Goal: Task Accomplishment & Management: Complete application form

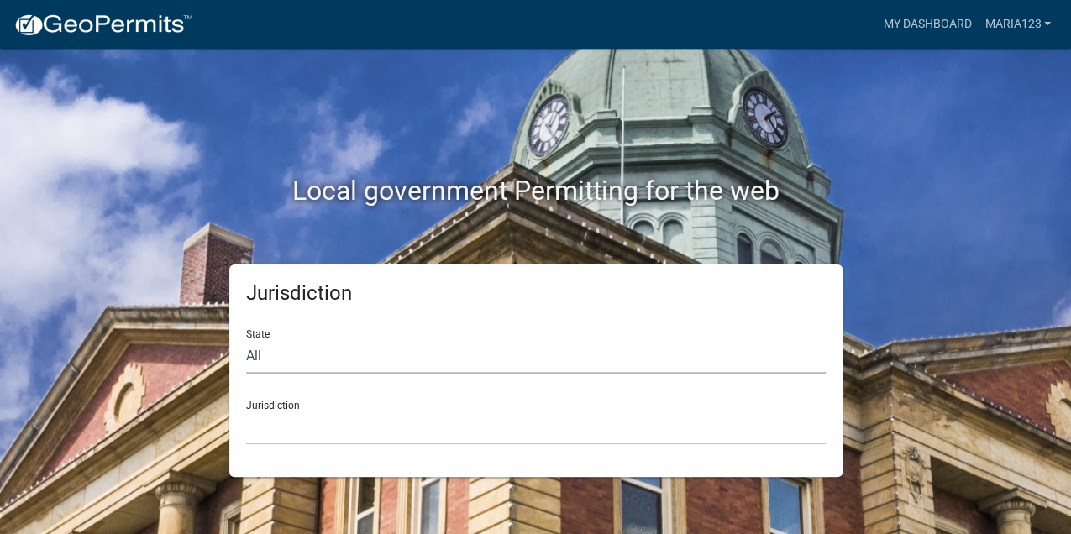
click at [509, 360] on select "All [US_STATE] [US_STATE] [US_STATE] [US_STATE] [US_STATE] [US_STATE] [US_STATE…" at bounding box center [536, 356] width 580 height 34
select select "[US_STATE]"
click at [246, 339] on select "All [US_STATE] [US_STATE] [US_STATE] [US_STATE] [US_STATE] [US_STATE] [US_STATE…" at bounding box center [536, 356] width 580 height 34
click at [487, 428] on select "[GEOGRAPHIC_DATA], [US_STATE] [GEOGRAPHIC_DATA], [US_STATE]" at bounding box center [536, 428] width 580 height 34
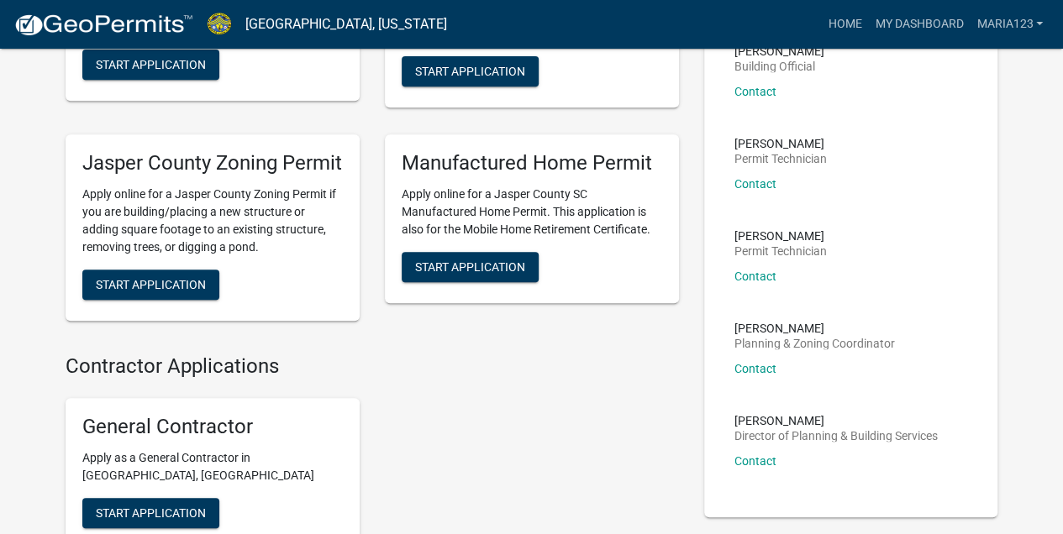
scroll to position [336, 0]
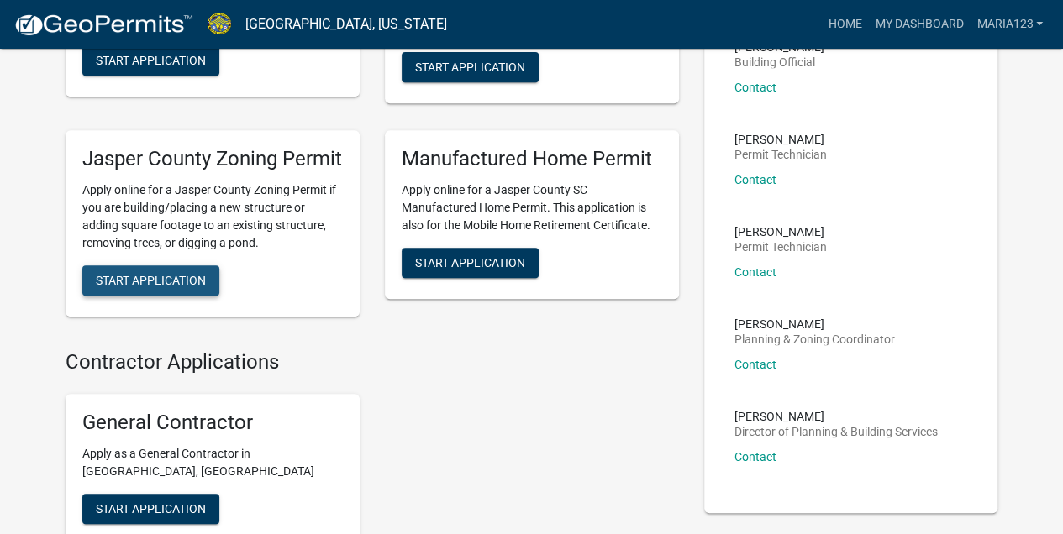
click at [195, 286] on span "Start Application" at bounding box center [151, 279] width 110 height 13
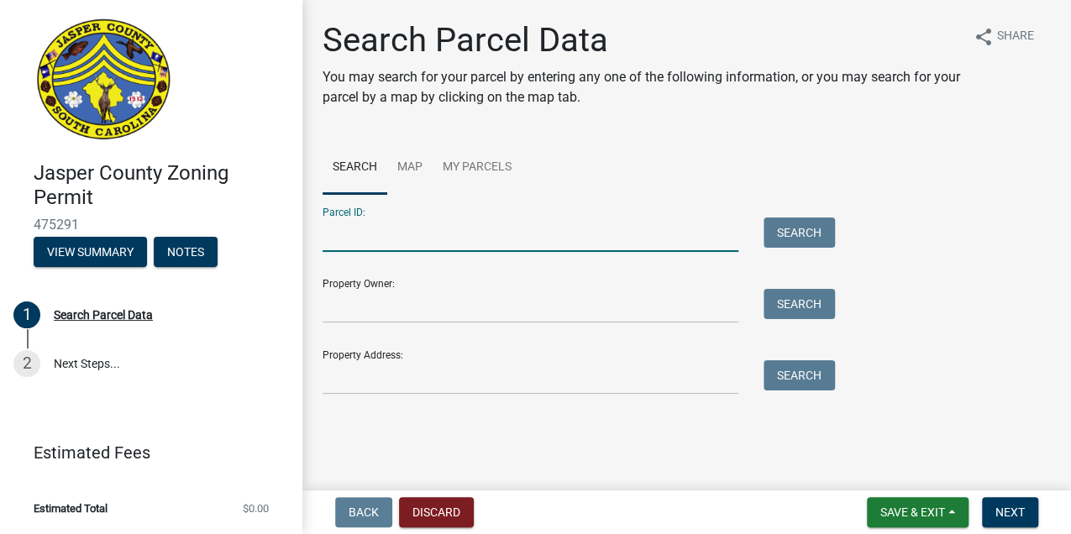
click at [395, 239] on input "Parcel ID:" at bounding box center [531, 235] width 416 height 34
paste input "[PHONE_NUMBER]"
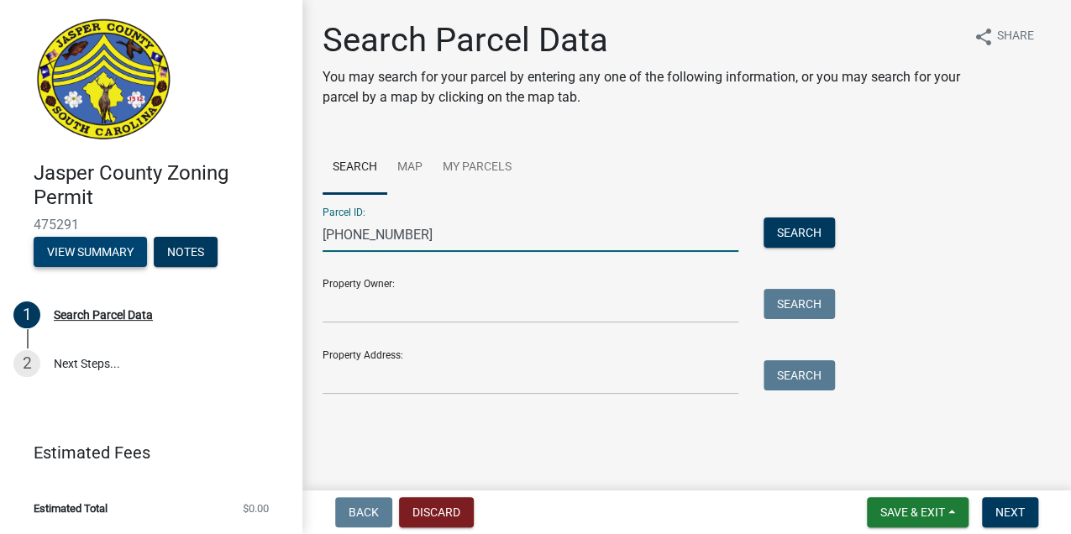
drag, startPoint x: 349, startPoint y: 234, endPoint x: 136, endPoint y: 241, distance: 213.5
click at [136, 241] on div "[GEOGRAPHIC_DATA] Zoning Permit 475291 View Summary Notes 1 Search Parcel Data …" at bounding box center [535, 267] width 1071 height 534
type input "[PHONE_NUMBER]"
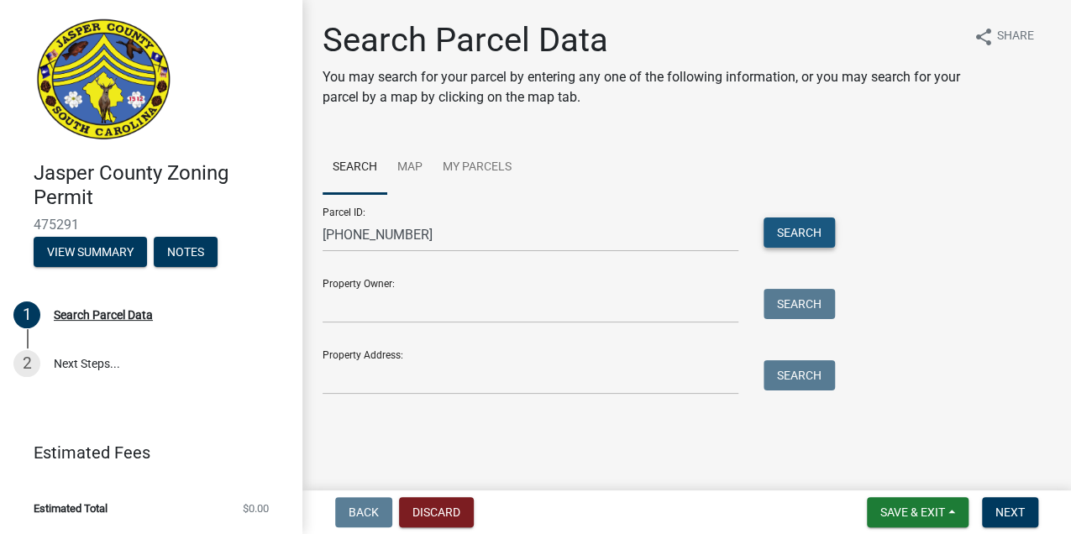
click at [792, 235] on button "Search" at bounding box center [799, 233] width 71 height 30
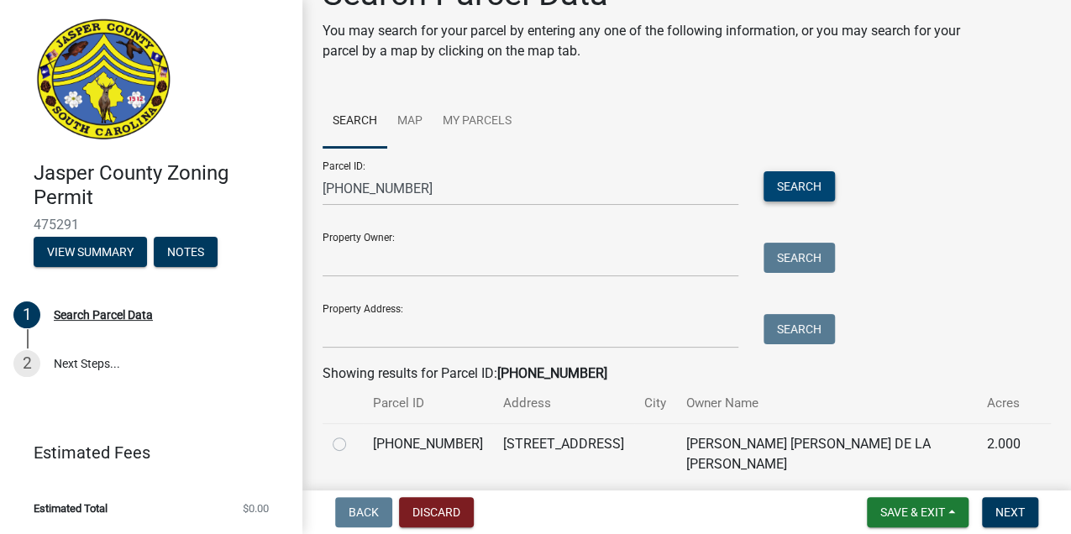
scroll to position [92, 0]
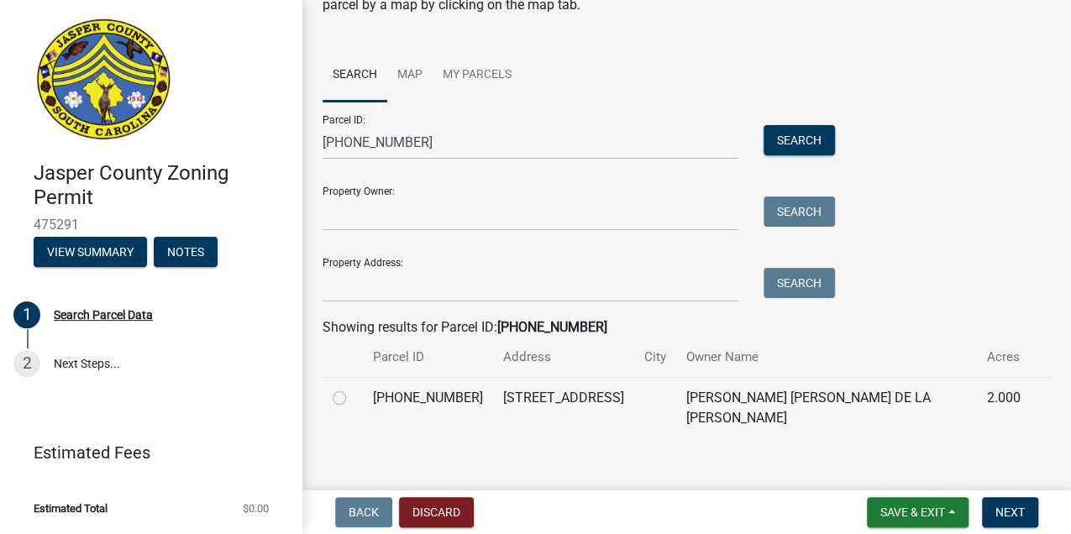
click at [353, 388] on label at bounding box center [353, 388] width 0 height 0
click at [353, 395] on input "radio" at bounding box center [358, 393] width 11 height 11
radio input "true"
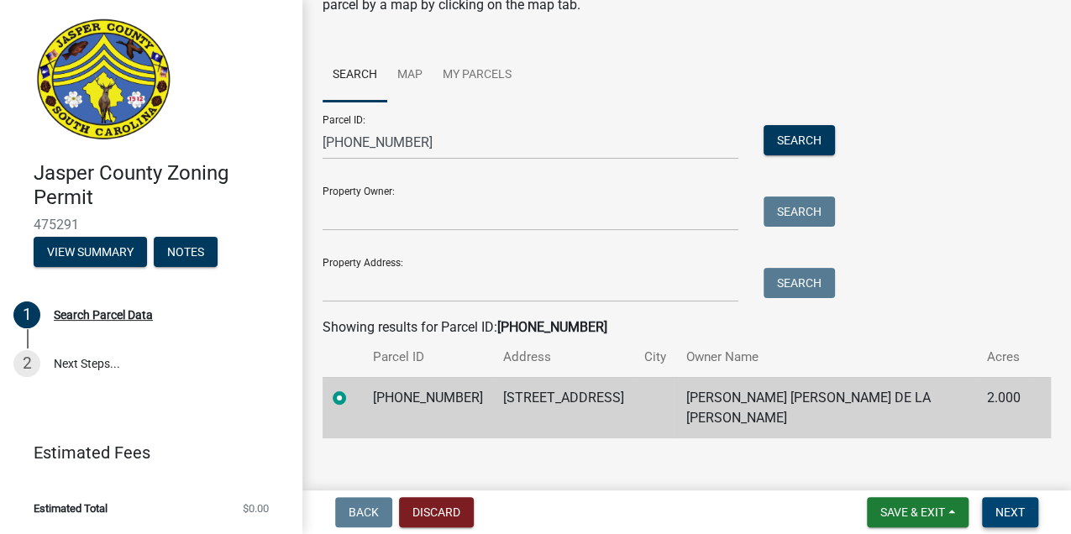
click at [1012, 519] on span "Next" at bounding box center [1009, 512] width 29 height 13
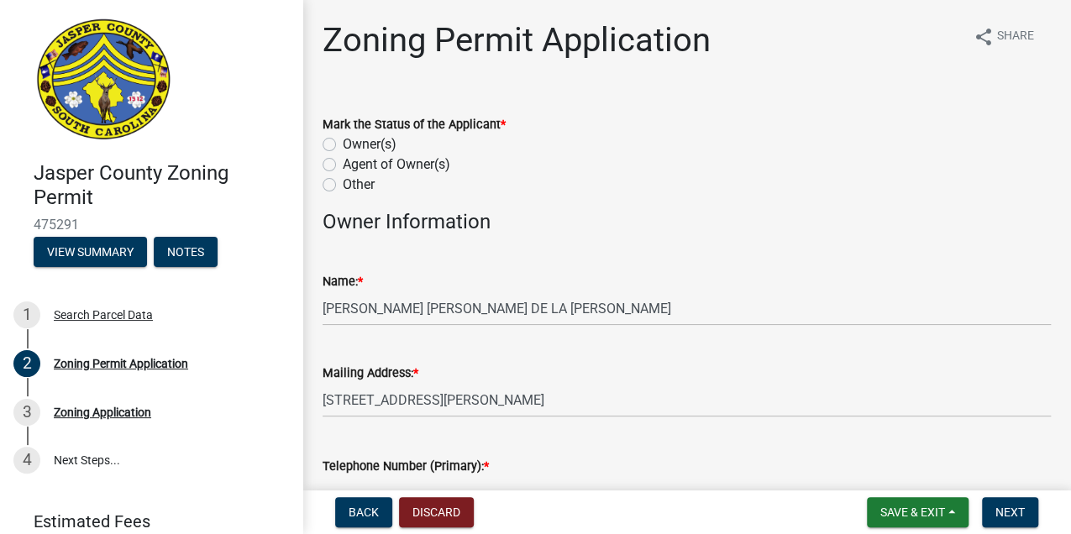
click at [343, 144] on label "Owner(s)" at bounding box center [370, 144] width 54 height 20
click at [343, 144] on input "Owner(s)" at bounding box center [348, 139] width 11 height 11
radio input "true"
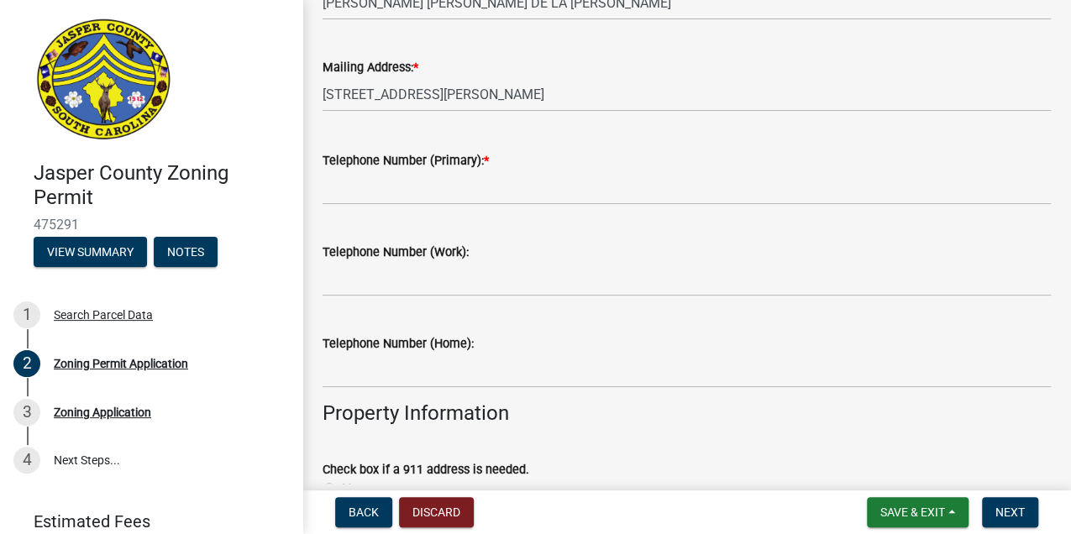
scroll to position [336, 0]
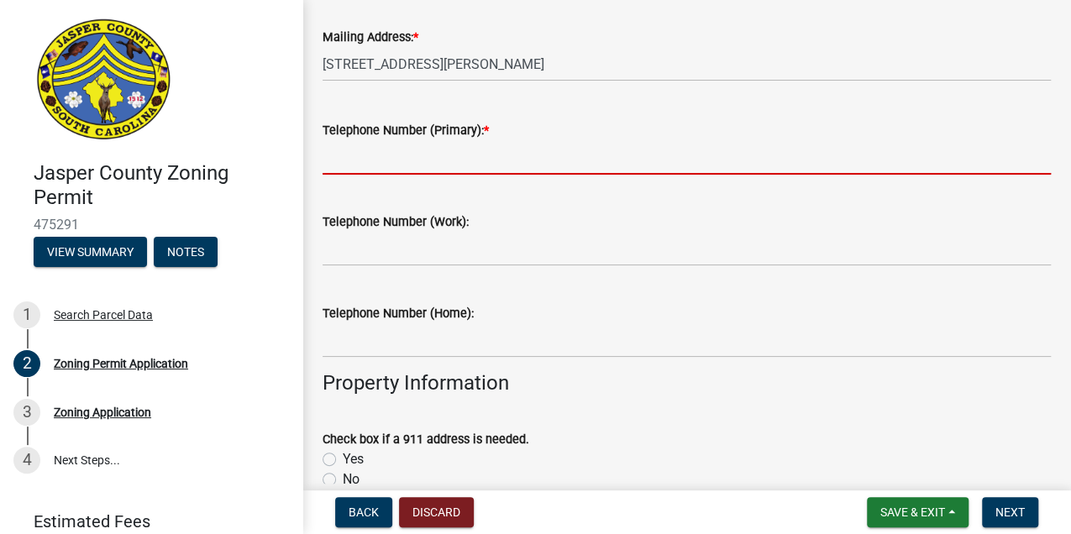
click at [402, 158] on input "Telephone Number (Primary): *" at bounding box center [687, 157] width 728 height 34
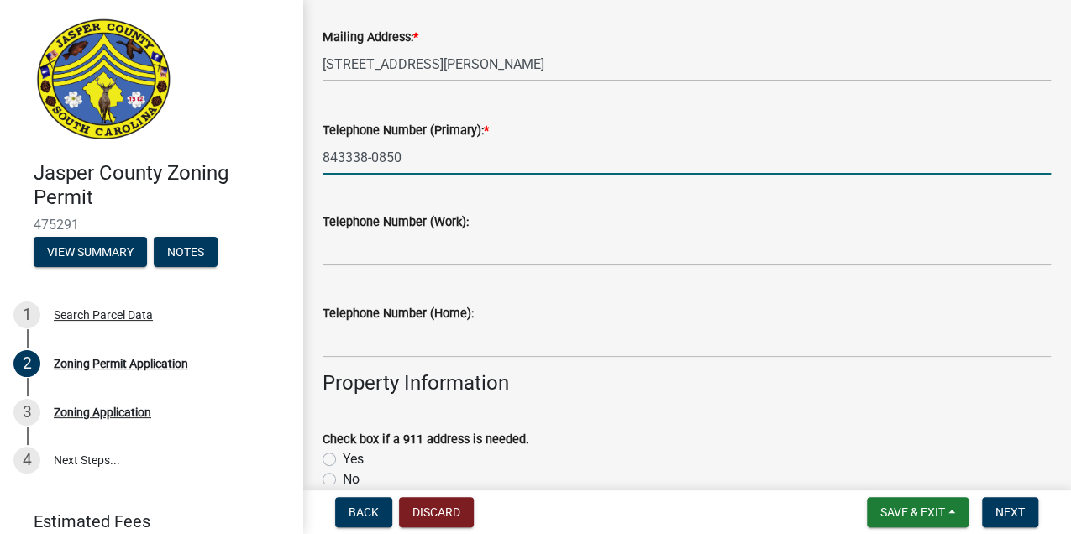
click at [344, 155] on input "843338-0850" at bounding box center [687, 157] width 728 height 34
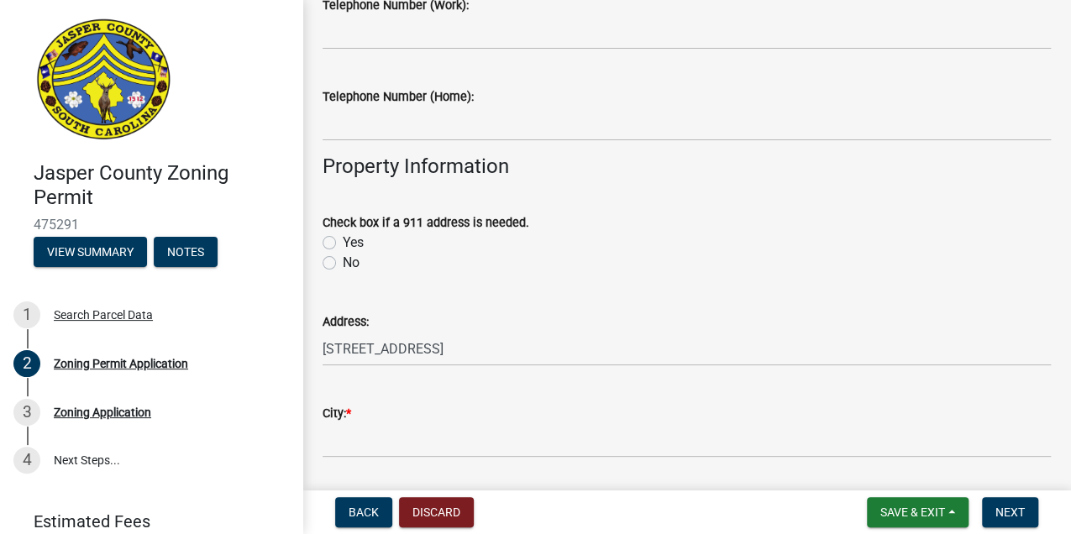
scroll to position [559, 0]
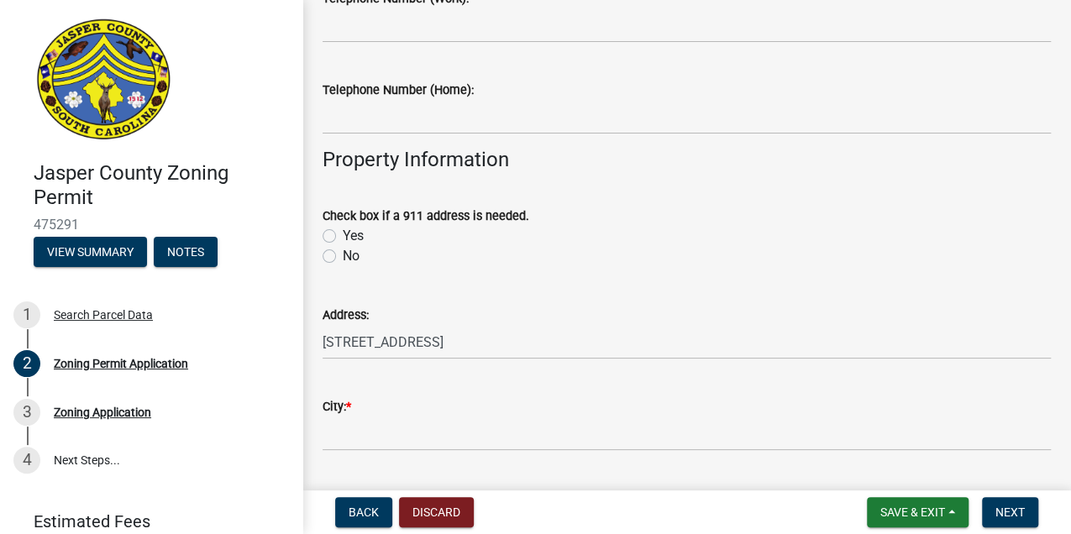
type input "[PHONE_NUMBER]"
click at [343, 258] on label "No" at bounding box center [351, 256] width 17 height 20
click at [343, 257] on input "No" at bounding box center [348, 251] width 11 height 11
radio input "true"
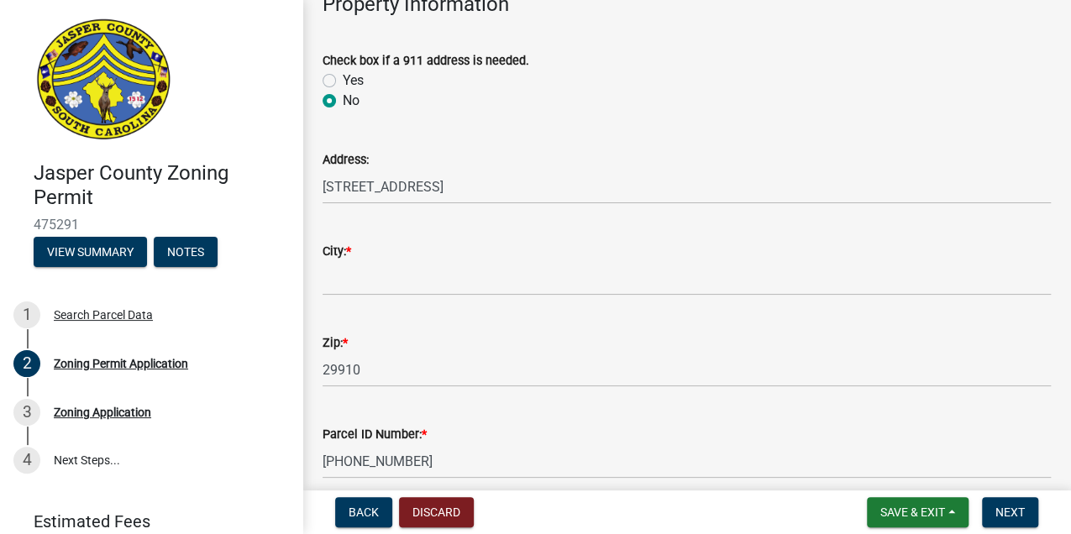
scroll to position [727, 0]
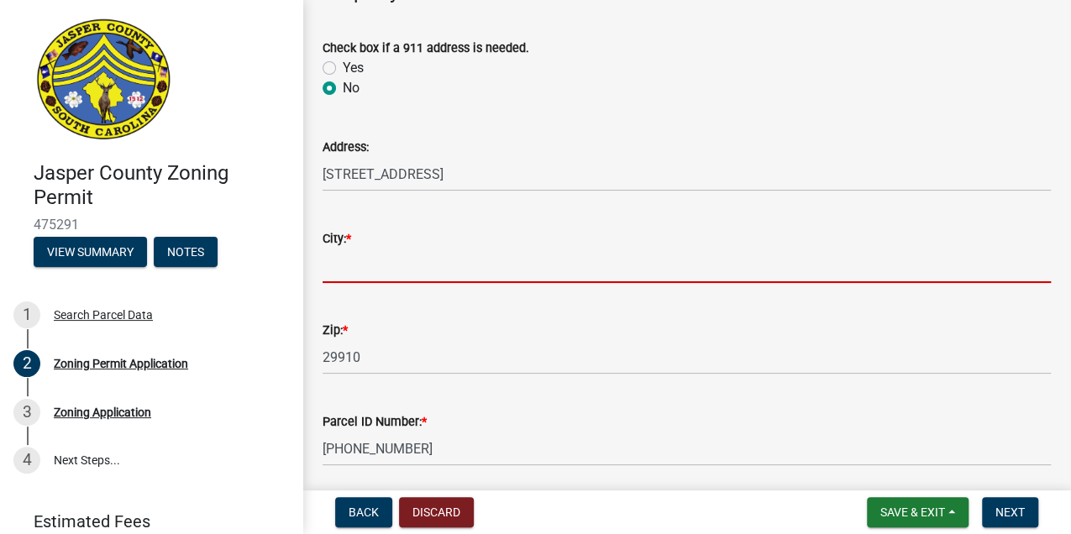
click at [352, 269] on input "City: *" at bounding box center [687, 266] width 728 height 34
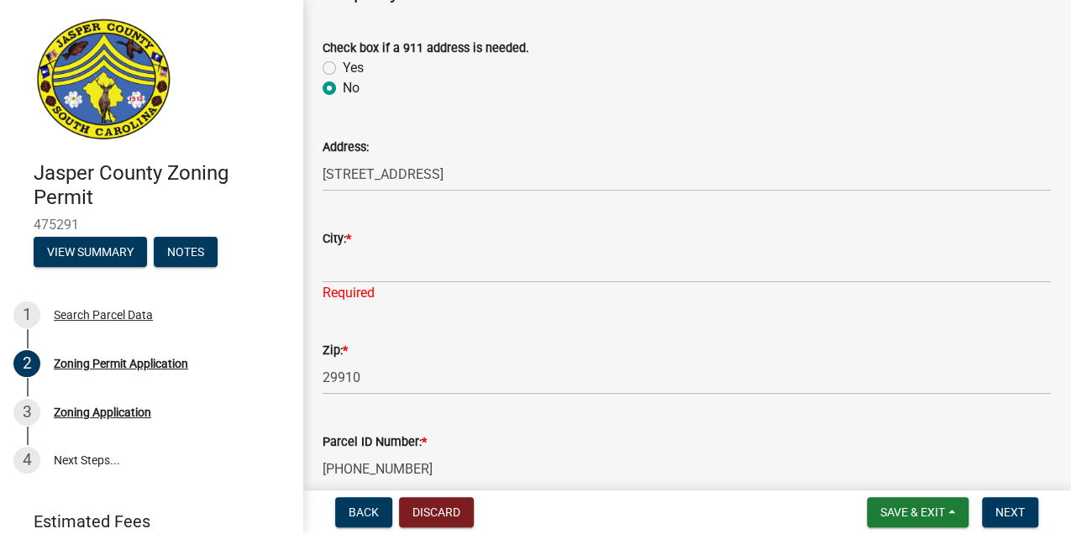
click at [406, 241] on div "City: *" at bounding box center [687, 238] width 728 height 20
click at [344, 276] on input "City: *" at bounding box center [687, 266] width 728 height 34
type input "r"
type input "[GEOGRAPHIC_DATA]"
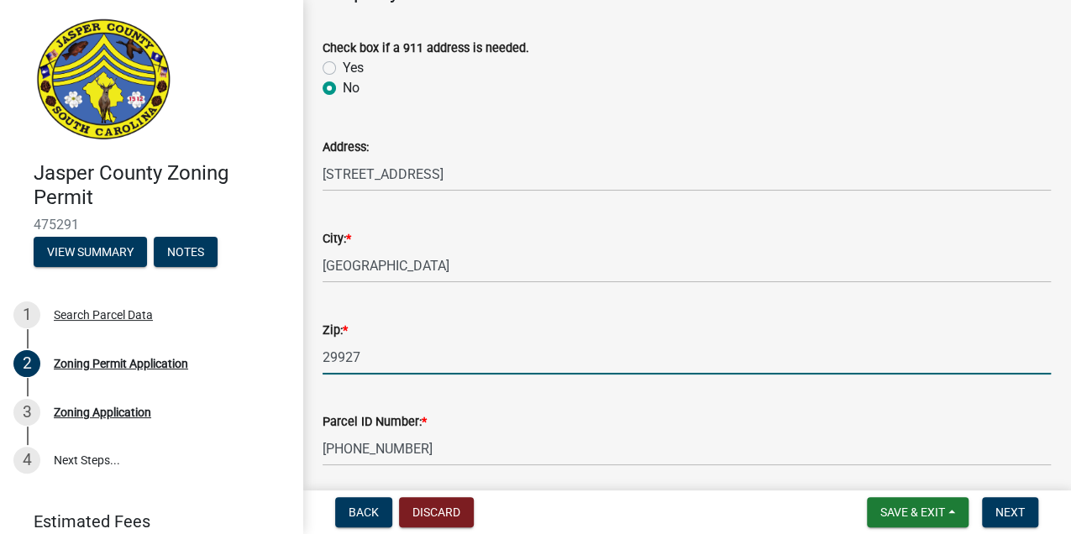
type input "29927"
click at [696, 216] on div "City: * [GEOGRAPHIC_DATA]" at bounding box center [687, 244] width 728 height 78
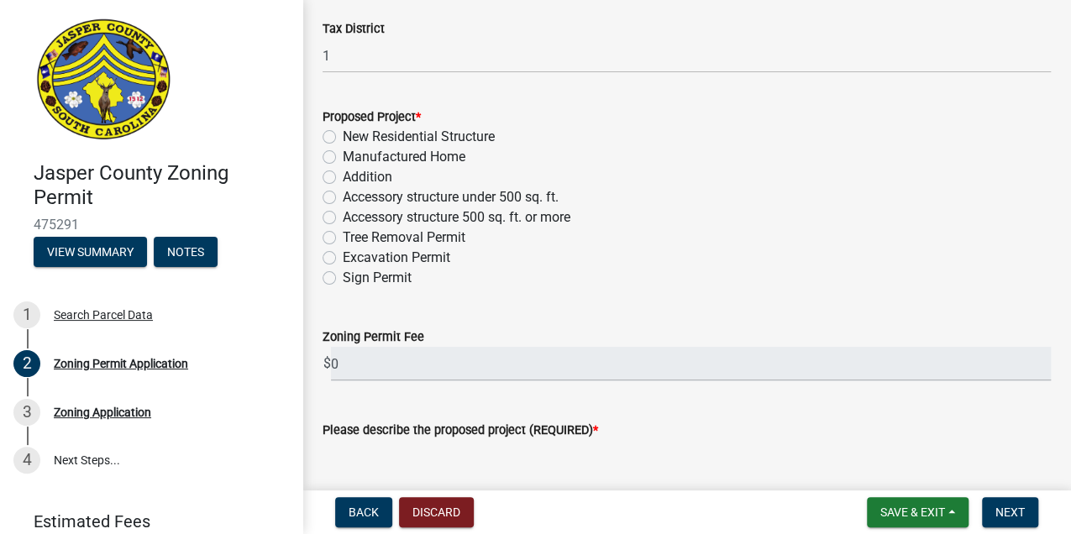
scroll to position [1456, 0]
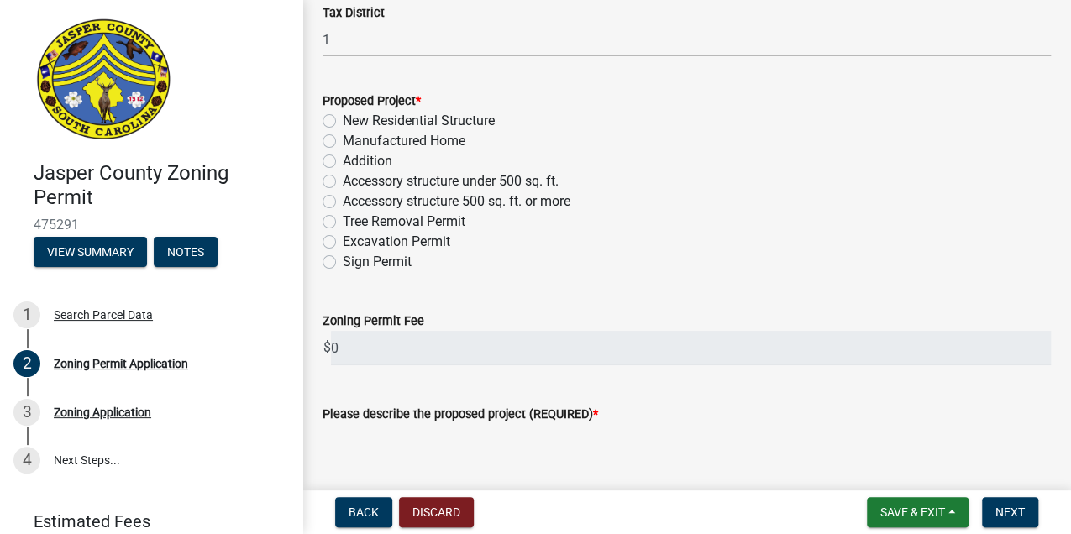
click at [343, 223] on label "Tree Removal Permit" at bounding box center [404, 222] width 123 height 20
click at [343, 223] on input "Tree Removal Permit" at bounding box center [348, 217] width 11 height 11
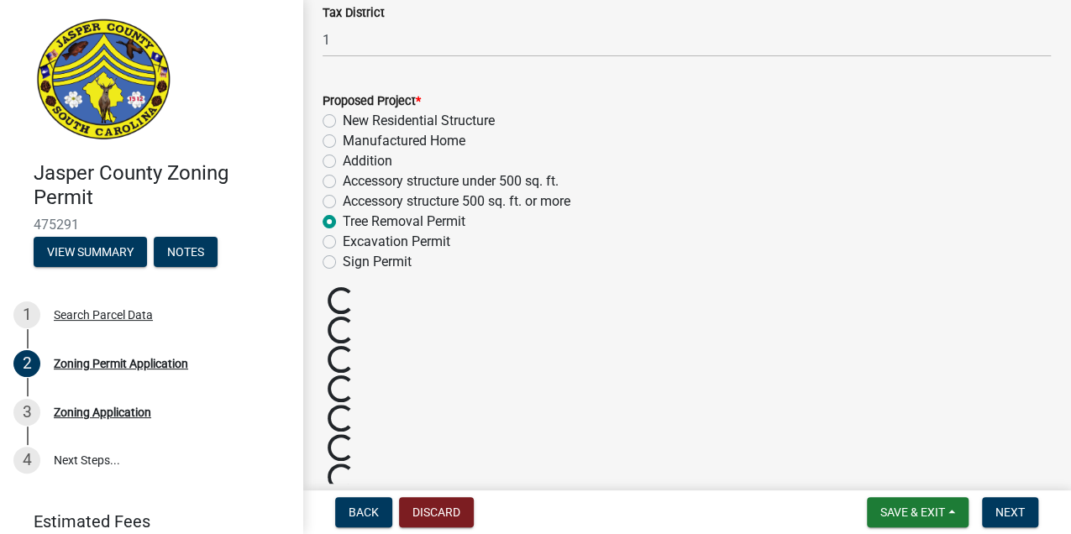
radio input "true"
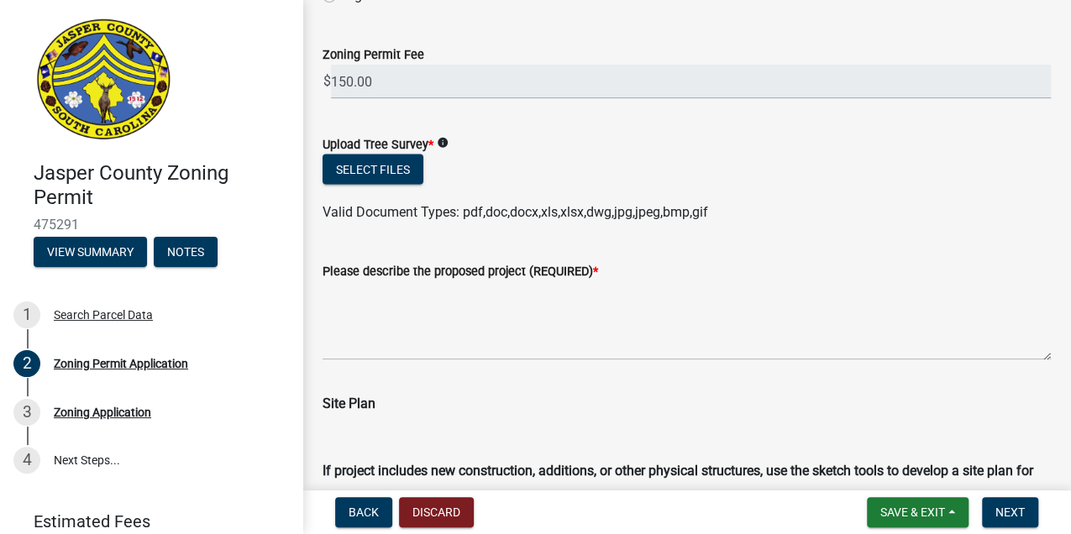
scroll to position [1735, 0]
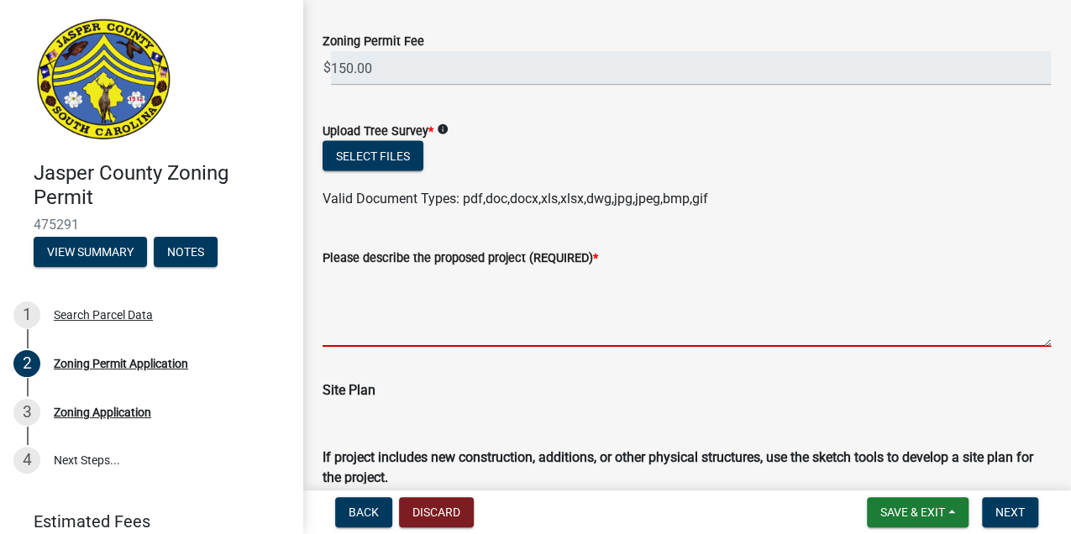
click at [385, 293] on textarea "Please describe the proposed project (REQUIRED) *" at bounding box center [687, 307] width 728 height 79
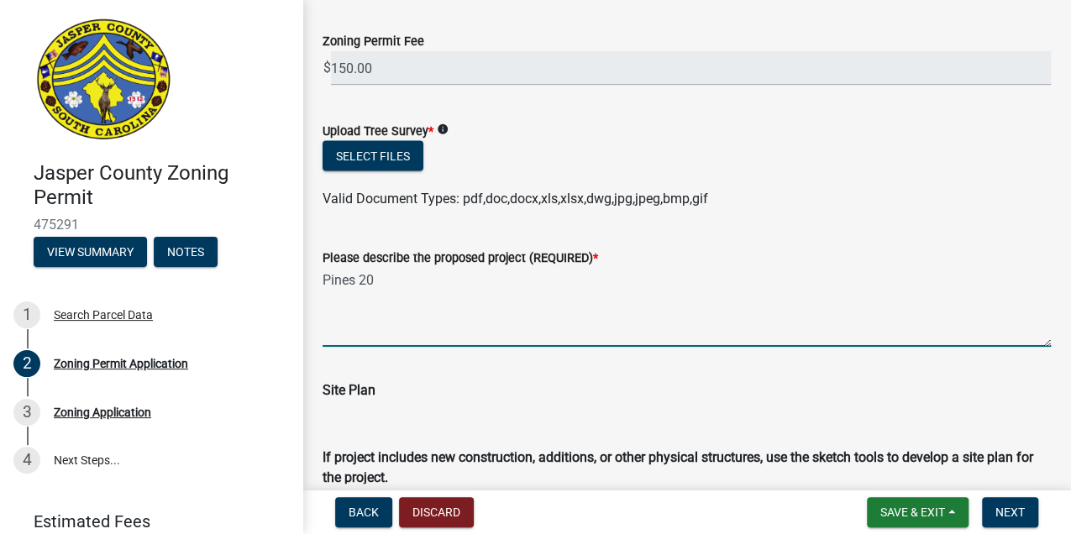
drag, startPoint x: 384, startPoint y: 284, endPoint x: 360, endPoint y: 283, distance: 23.5
click at [360, 283] on textarea "Pines 20" at bounding box center [687, 307] width 728 height 79
drag, startPoint x: 377, startPoint y: 283, endPoint x: 361, endPoint y: 283, distance: 16.0
click at [361, 283] on textarea "Pines 15" at bounding box center [687, 307] width 728 height 79
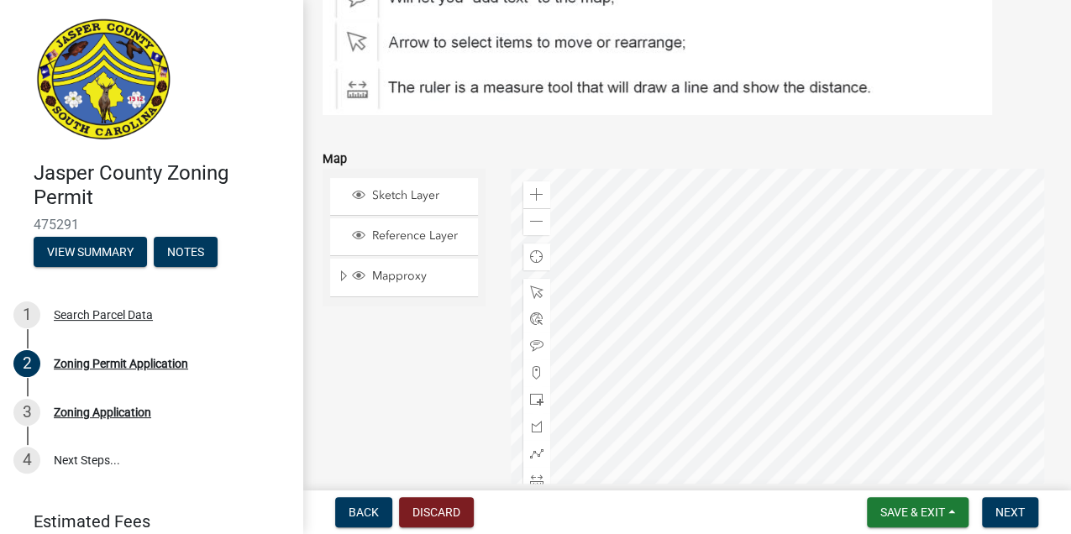
scroll to position [2408, 0]
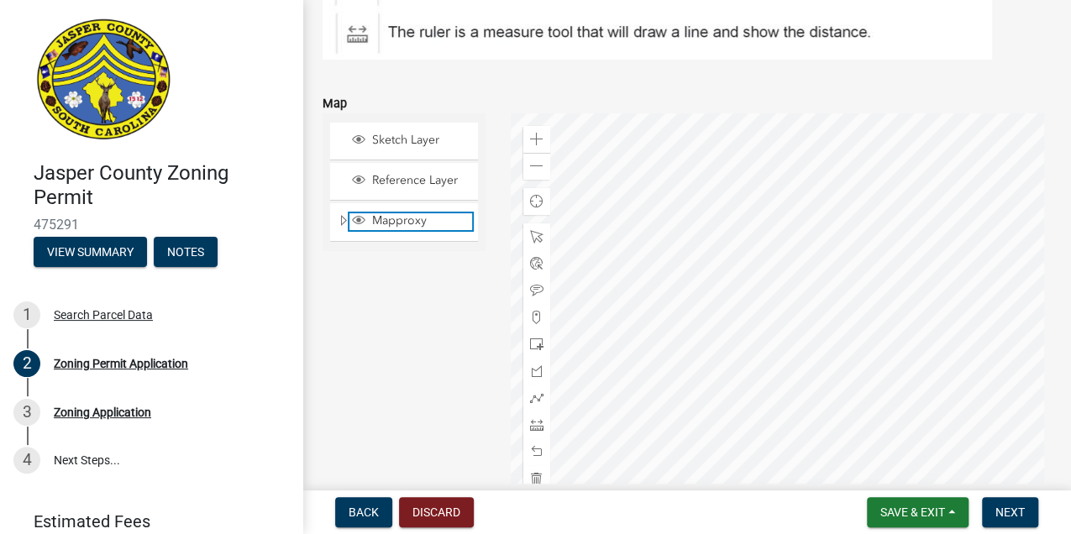
click at [370, 221] on span "Mapproxy" at bounding box center [420, 220] width 104 height 15
click at [530, 140] on span at bounding box center [536, 139] width 13 height 13
click at [782, 231] on div at bounding box center [781, 323] width 540 height 420
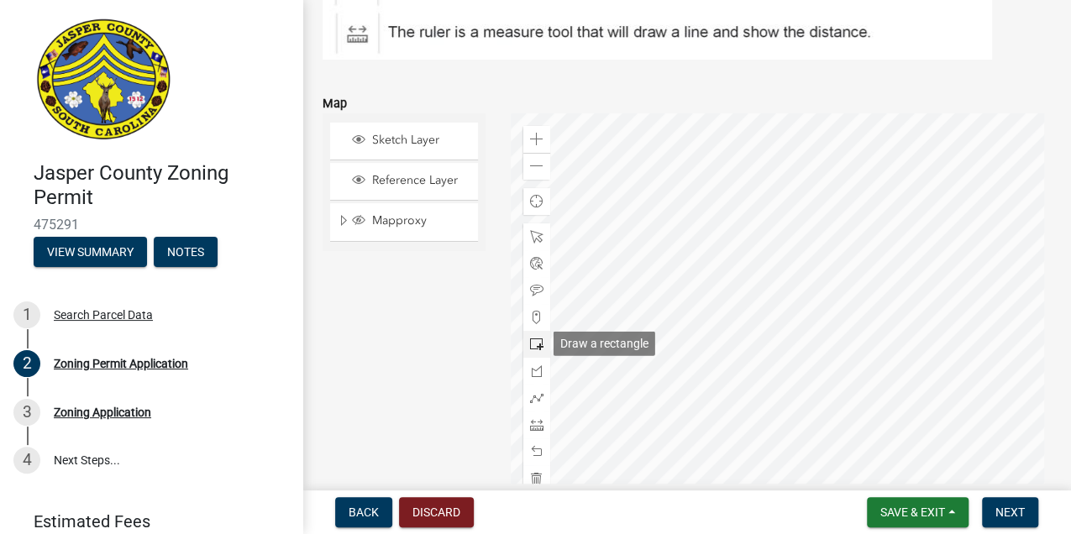
click at [528, 339] on div at bounding box center [536, 344] width 27 height 27
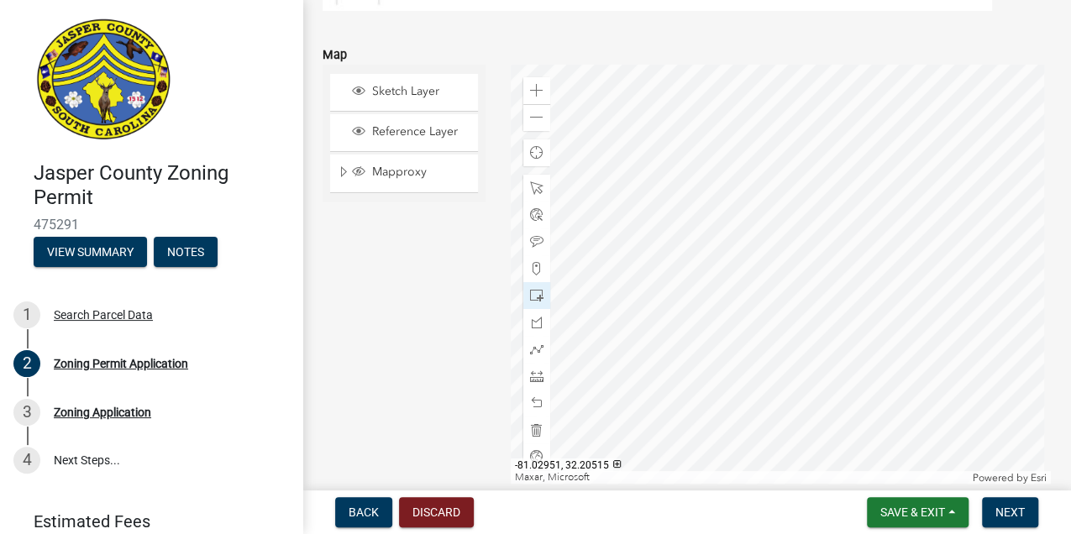
click at [743, 310] on div at bounding box center [781, 275] width 540 height 420
click at [530, 402] on span at bounding box center [536, 402] width 13 height 13
click at [531, 272] on span at bounding box center [536, 268] width 13 height 13
click at [664, 319] on div at bounding box center [781, 275] width 540 height 420
click at [680, 318] on div at bounding box center [781, 275] width 540 height 420
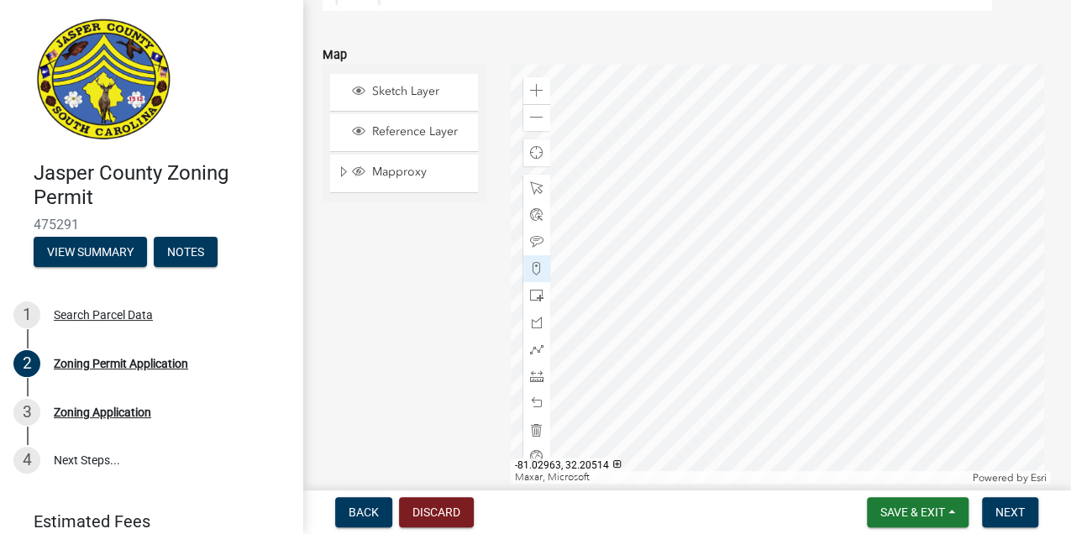
click at [704, 312] on div at bounding box center [781, 275] width 540 height 420
click at [709, 309] on div at bounding box center [781, 275] width 540 height 420
click at [723, 303] on div at bounding box center [781, 275] width 540 height 420
click at [733, 286] on div at bounding box center [781, 275] width 540 height 420
click at [720, 289] on div at bounding box center [781, 275] width 540 height 420
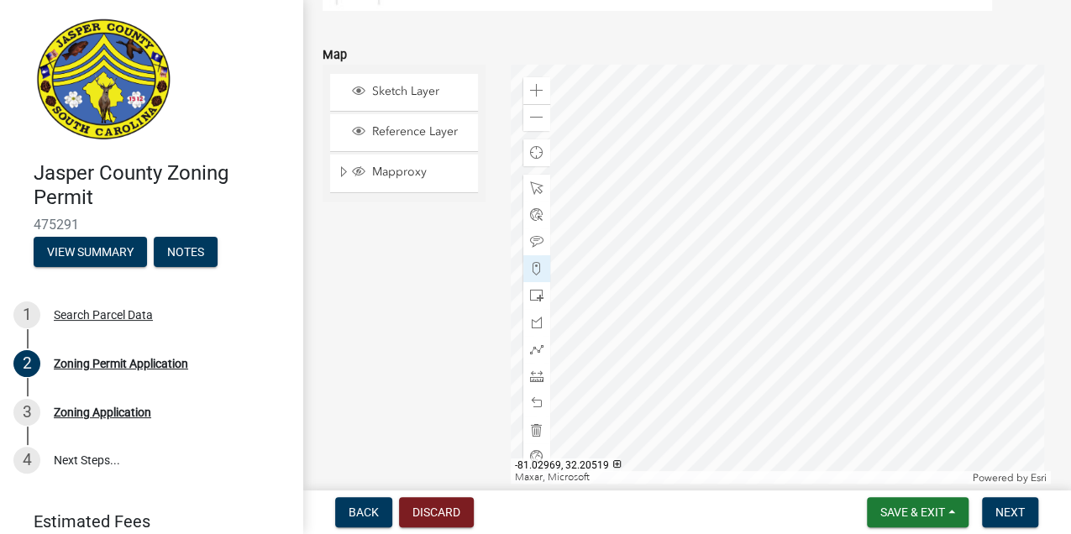
click at [685, 294] on div at bounding box center [781, 275] width 540 height 420
click at [662, 303] on div at bounding box center [781, 275] width 540 height 420
click at [705, 291] on div at bounding box center [781, 275] width 540 height 420
click at [707, 279] on div at bounding box center [781, 275] width 540 height 420
click at [765, 185] on div at bounding box center [781, 275] width 540 height 420
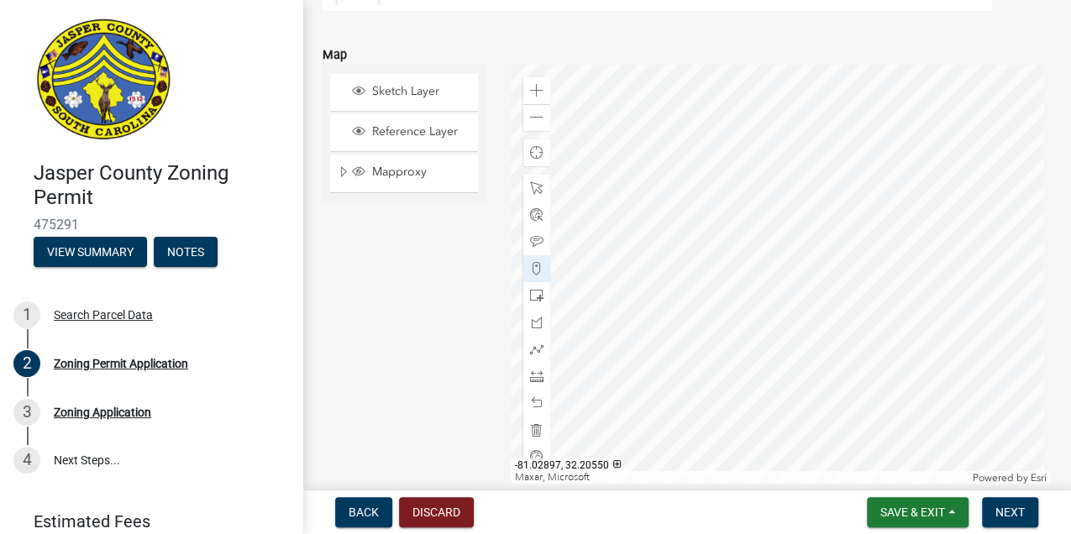
click at [783, 219] on div at bounding box center [781, 275] width 540 height 420
click at [790, 241] on div at bounding box center [781, 275] width 540 height 420
click at [799, 255] on div at bounding box center [781, 275] width 540 height 420
click at [799, 264] on div at bounding box center [781, 275] width 540 height 420
click at [842, 265] on div at bounding box center [781, 275] width 540 height 420
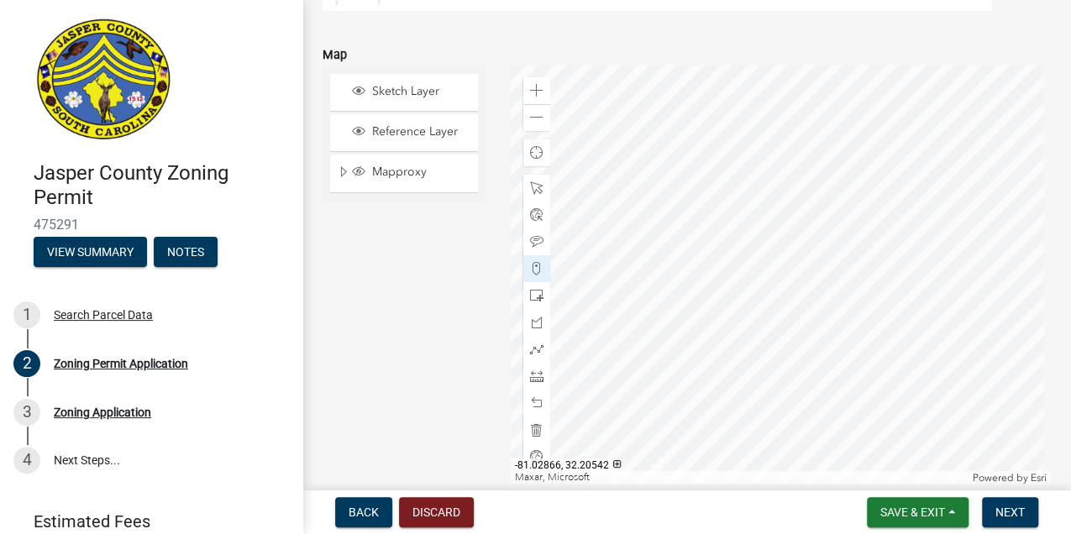
click at [885, 247] on div at bounding box center [781, 275] width 540 height 420
click at [951, 228] on div at bounding box center [781, 275] width 540 height 420
click at [983, 217] on div at bounding box center [781, 275] width 540 height 420
click at [911, 232] on div at bounding box center [781, 275] width 540 height 420
click at [875, 221] on div at bounding box center [781, 275] width 540 height 420
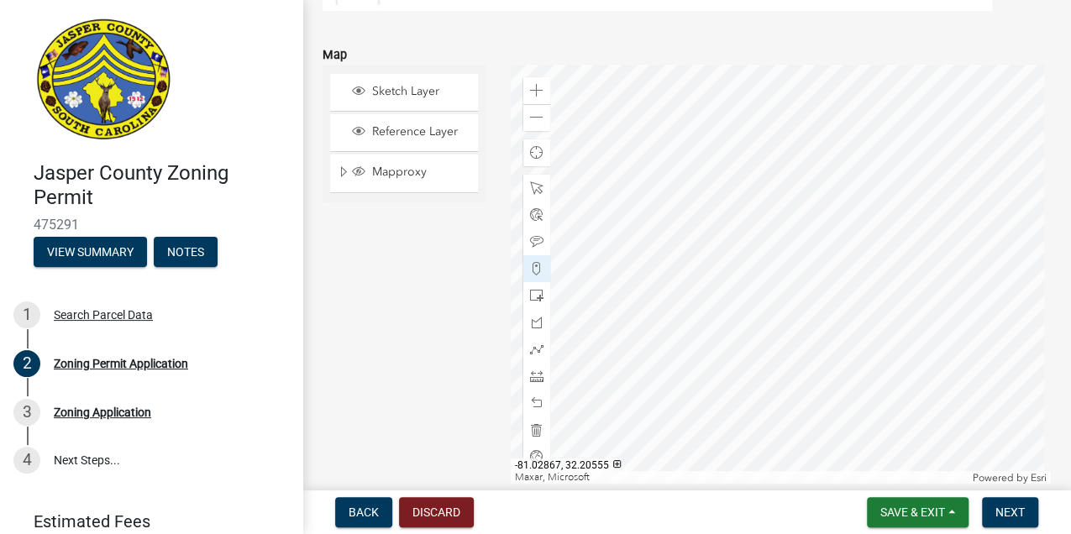
click at [880, 198] on div at bounding box center [781, 275] width 540 height 420
click at [929, 188] on div at bounding box center [781, 275] width 540 height 420
click at [864, 182] on div at bounding box center [781, 275] width 540 height 420
click at [837, 160] on div at bounding box center [781, 275] width 540 height 420
click at [800, 149] on div at bounding box center [781, 275] width 540 height 420
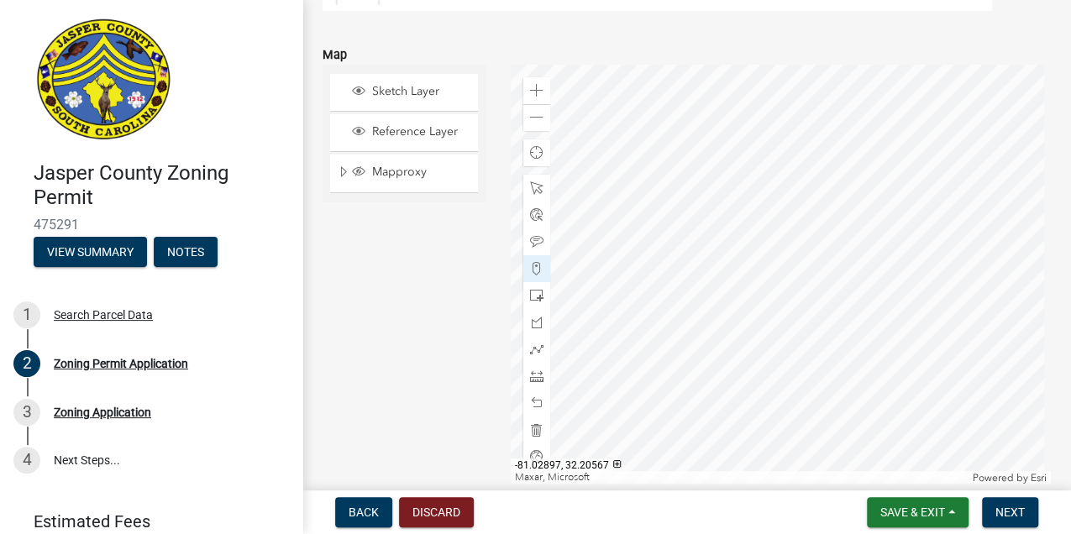
click at [787, 155] on div at bounding box center [781, 275] width 540 height 420
click at [812, 188] on div at bounding box center [781, 275] width 540 height 420
click at [833, 215] on div at bounding box center [781, 275] width 540 height 420
click at [837, 230] on div at bounding box center [781, 275] width 540 height 420
click at [833, 195] on div at bounding box center [781, 275] width 540 height 420
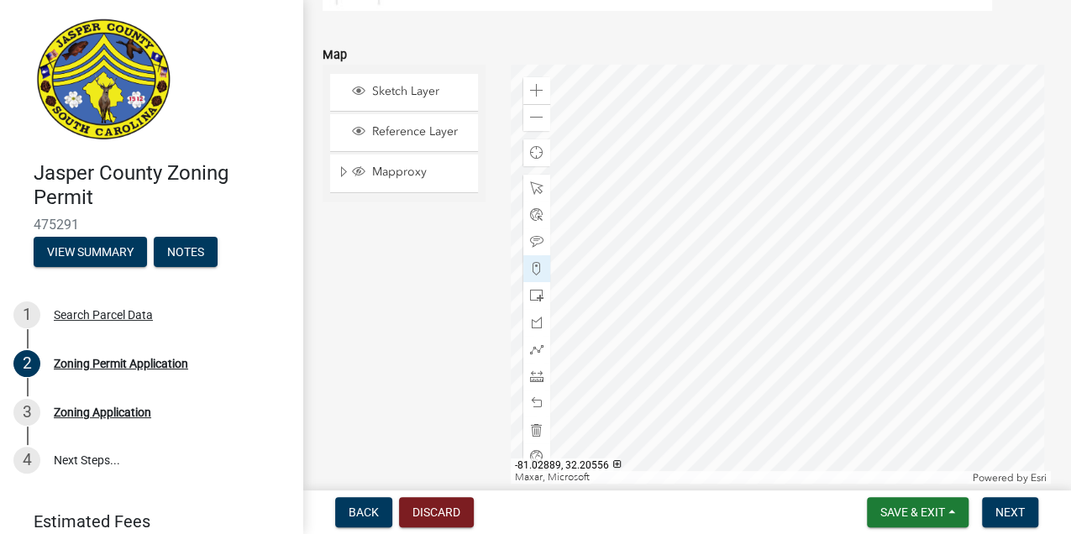
click at [812, 196] on div at bounding box center [781, 275] width 540 height 420
click at [792, 192] on div at bounding box center [781, 275] width 540 height 420
click at [890, 168] on div at bounding box center [781, 275] width 540 height 420
click at [859, 246] on div at bounding box center [781, 275] width 540 height 420
click at [939, 210] on div at bounding box center [781, 275] width 540 height 420
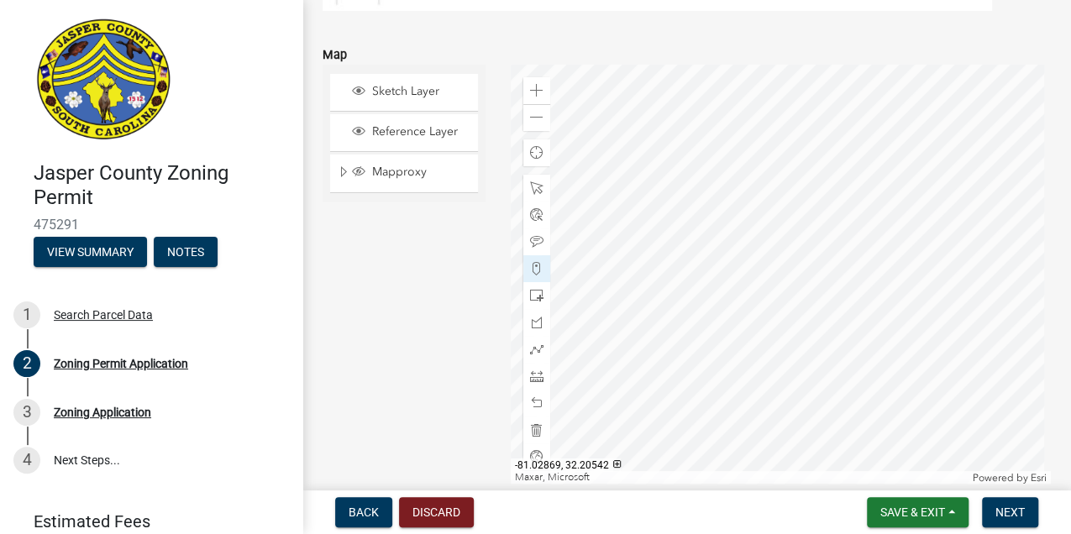
click at [948, 206] on div at bounding box center [781, 275] width 540 height 420
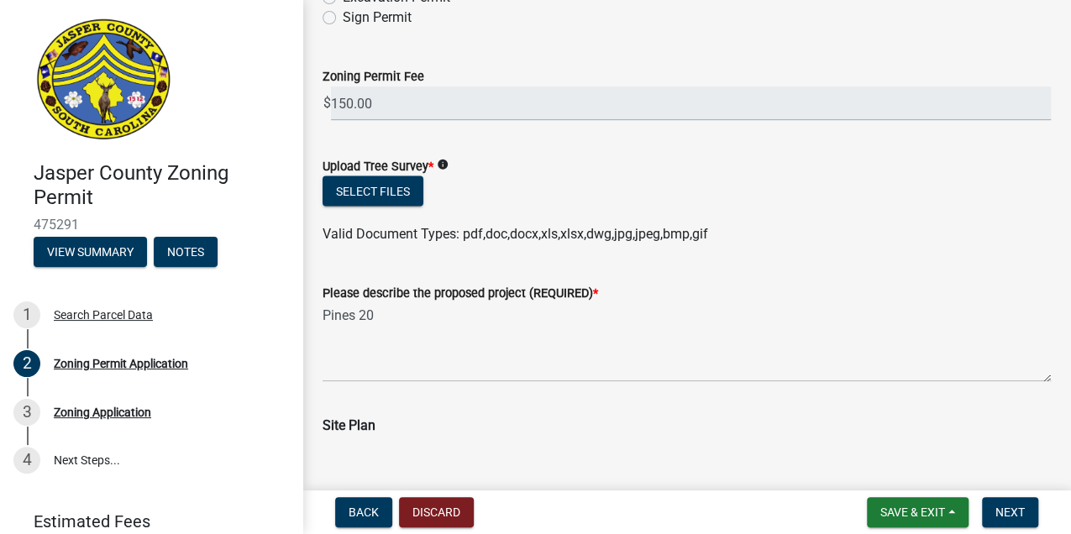
scroll to position [1672, 0]
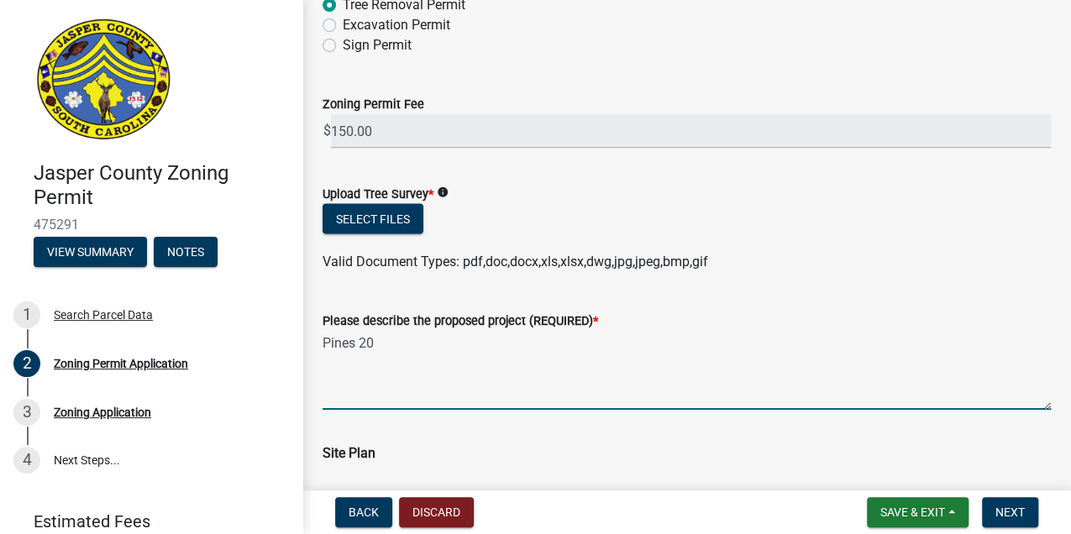
click at [406, 350] on textarea "Pines 20" at bounding box center [687, 370] width 728 height 79
drag, startPoint x: 358, startPoint y: 345, endPoint x: 299, endPoint y: 354, distance: 59.5
click at [299, 354] on div "[GEOGRAPHIC_DATA] Zoning Permit 475291 View Summary Notes 1 Search Parcel Data …" at bounding box center [535, 267] width 1071 height 534
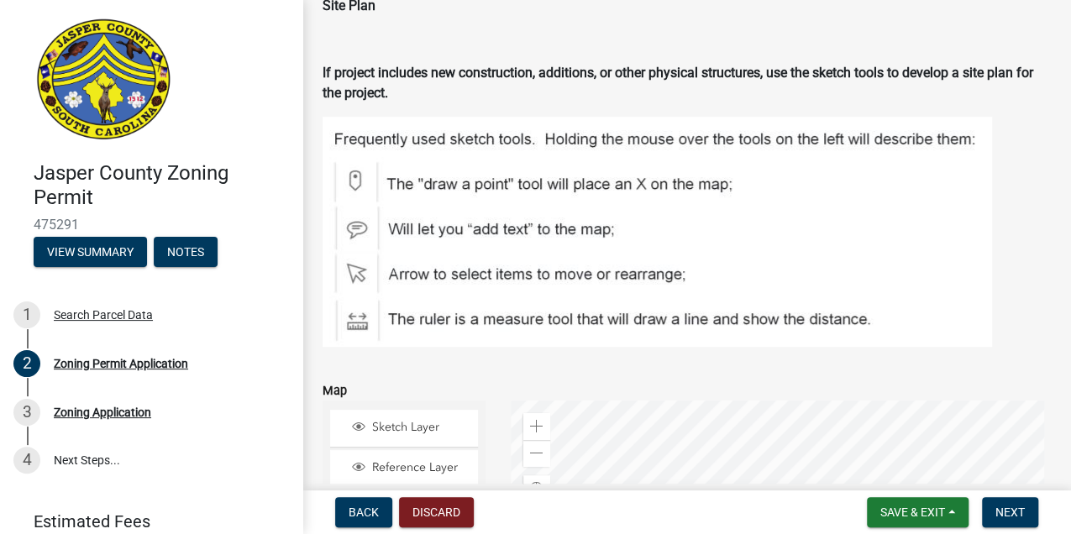
scroll to position [2288, 0]
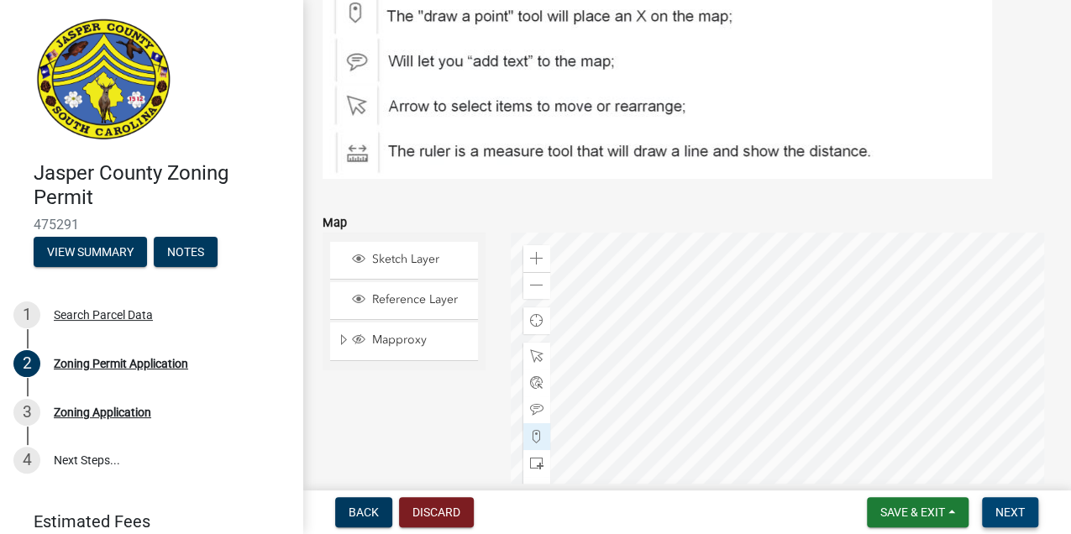
type textarea "+/- 30 pine trees"
click at [1015, 506] on span "Next" at bounding box center [1009, 512] width 29 height 13
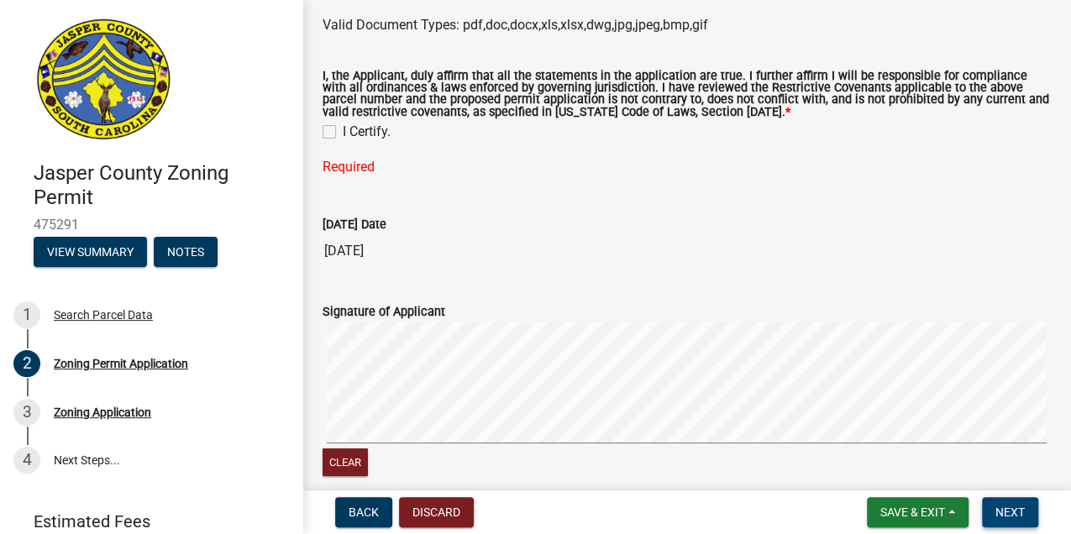
scroll to position [3162, 0]
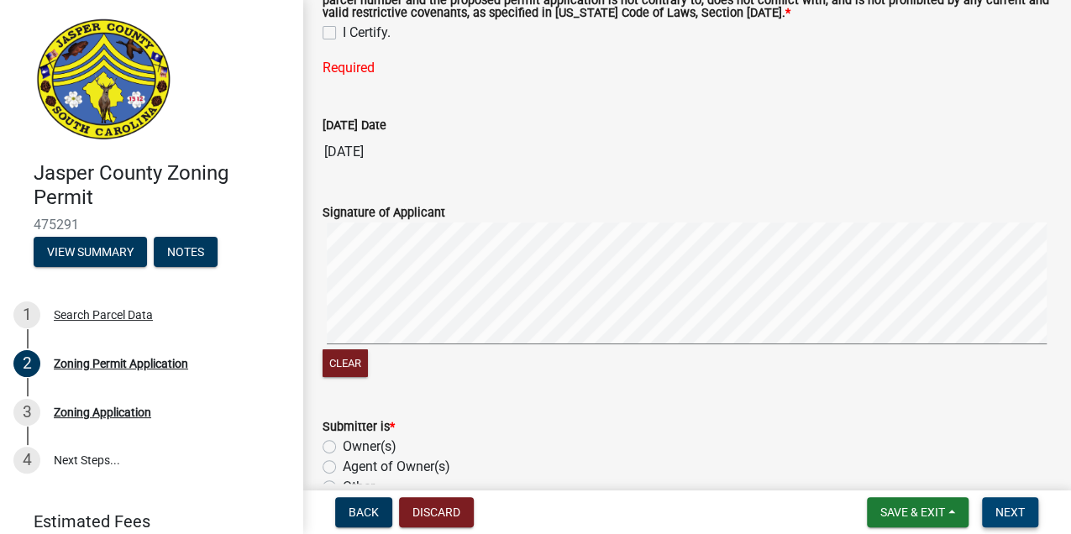
click at [647, 354] on div "Clear" at bounding box center [687, 302] width 728 height 159
click at [343, 447] on label "Owner(s)" at bounding box center [370, 447] width 54 height 20
click at [343, 447] on input "Owner(s)" at bounding box center [348, 442] width 11 height 11
radio input "true"
click at [343, 38] on label "I Certify." at bounding box center [367, 33] width 48 height 20
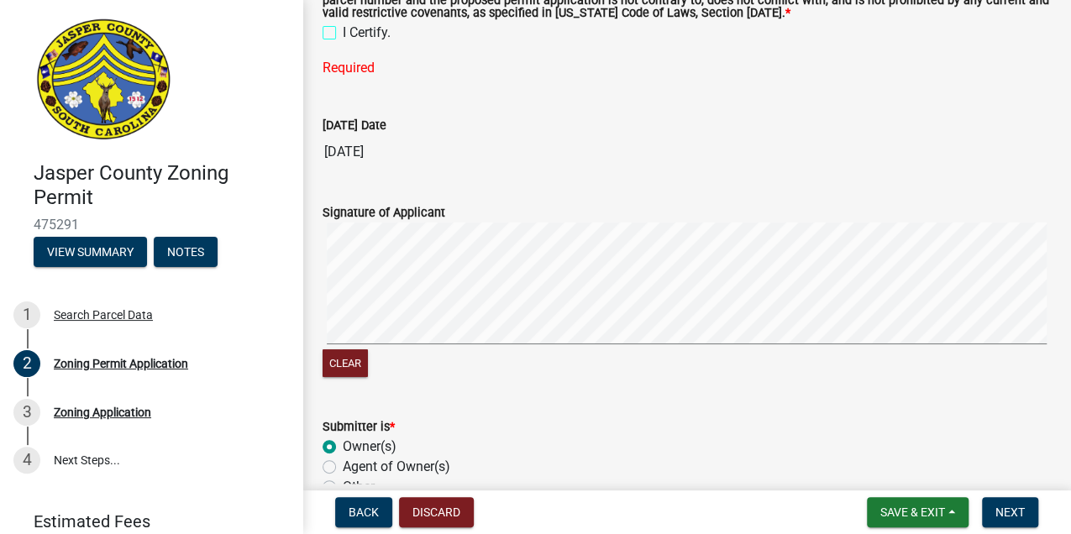
click at [343, 34] on input "I Certify." at bounding box center [348, 28] width 11 height 11
checkbox input "true"
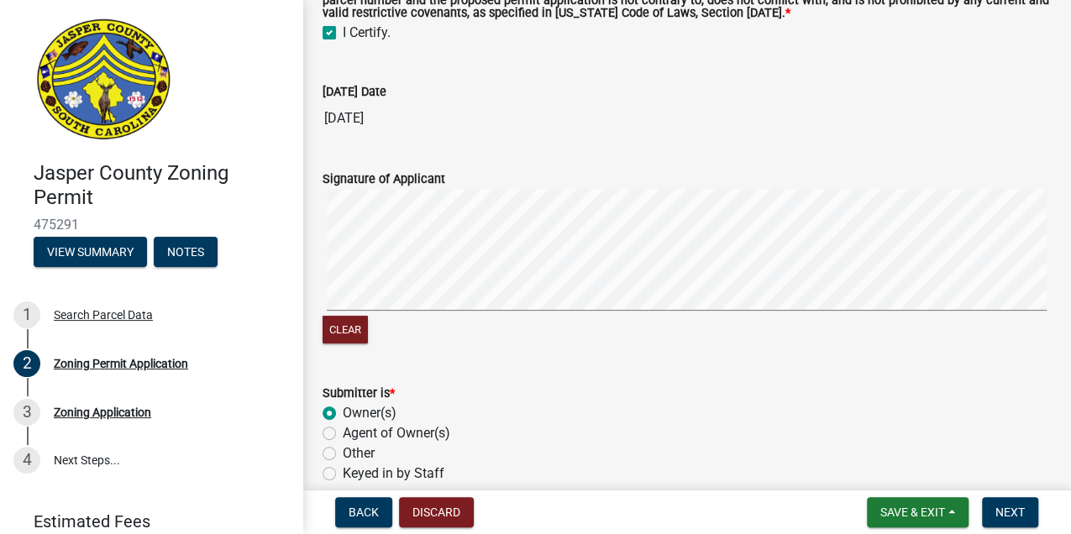
scroll to position [3242, 0]
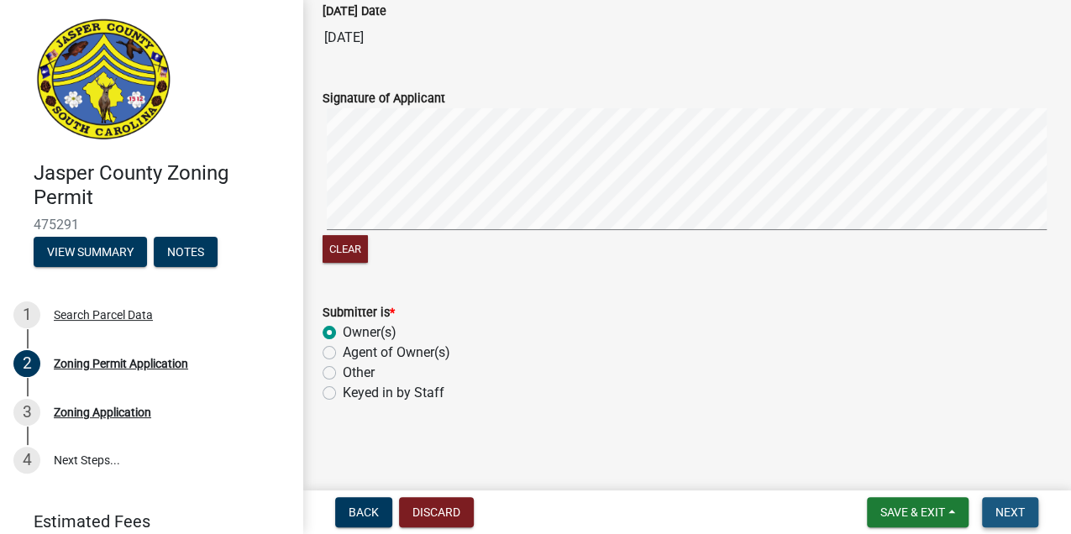
click at [1005, 514] on span "Next" at bounding box center [1009, 512] width 29 height 13
click at [1006, 507] on span "Next" at bounding box center [1009, 512] width 29 height 13
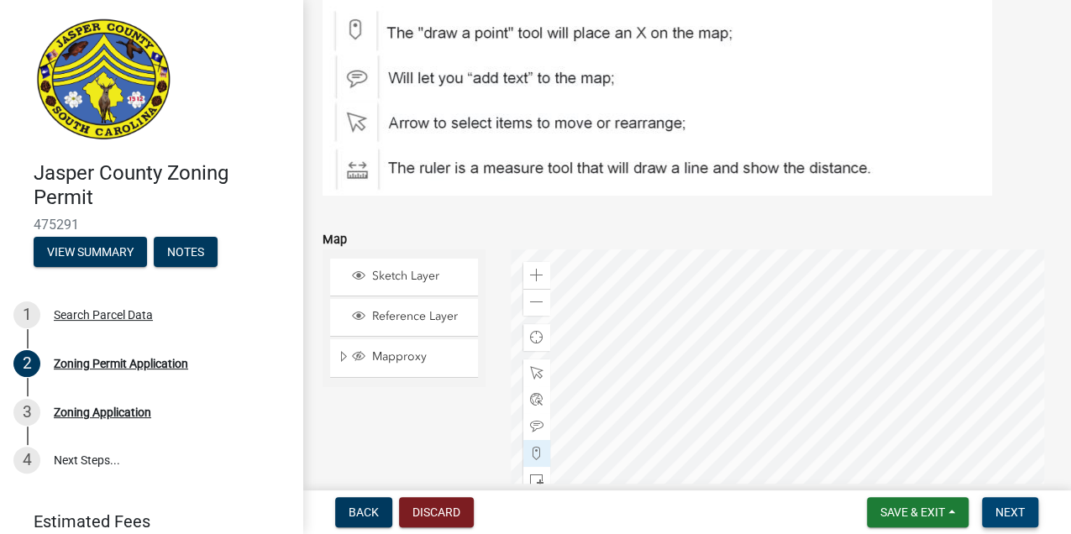
scroll to position [2458, 0]
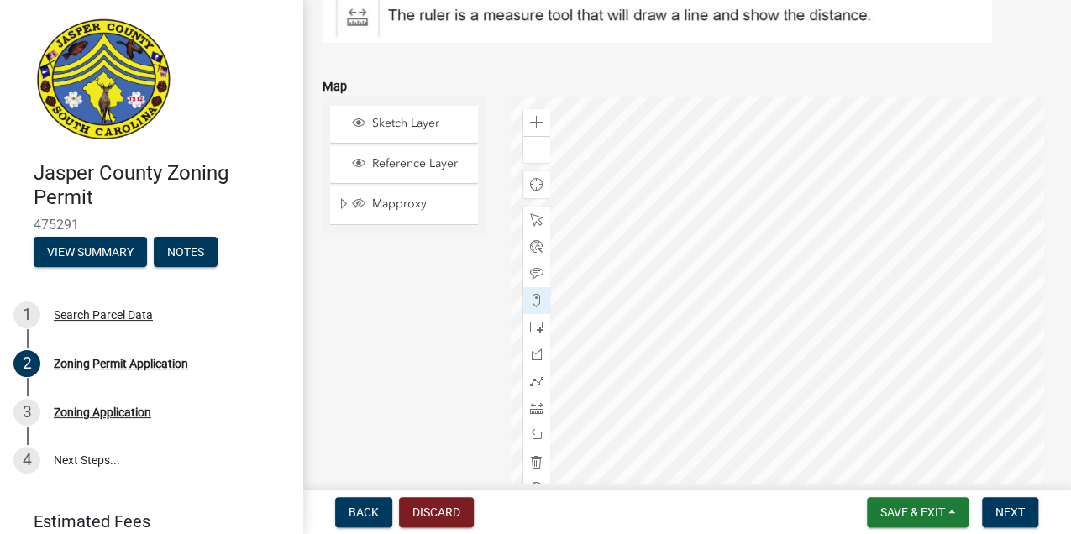
click at [665, 360] on div at bounding box center [781, 307] width 540 height 420
click at [533, 153] on span at bounding box center [536, 149] width 13 height 13
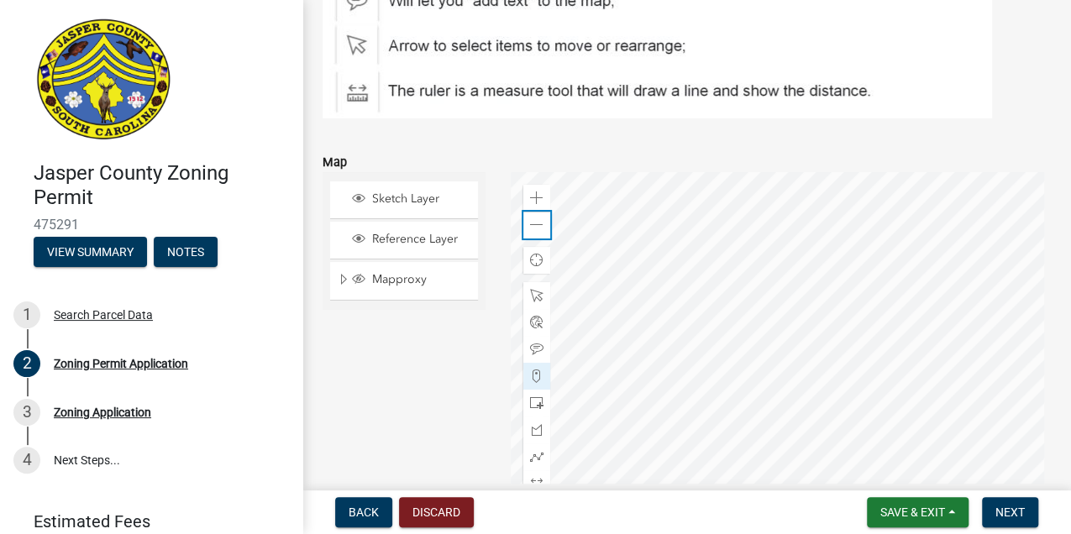
scroll to position [2514, 0]
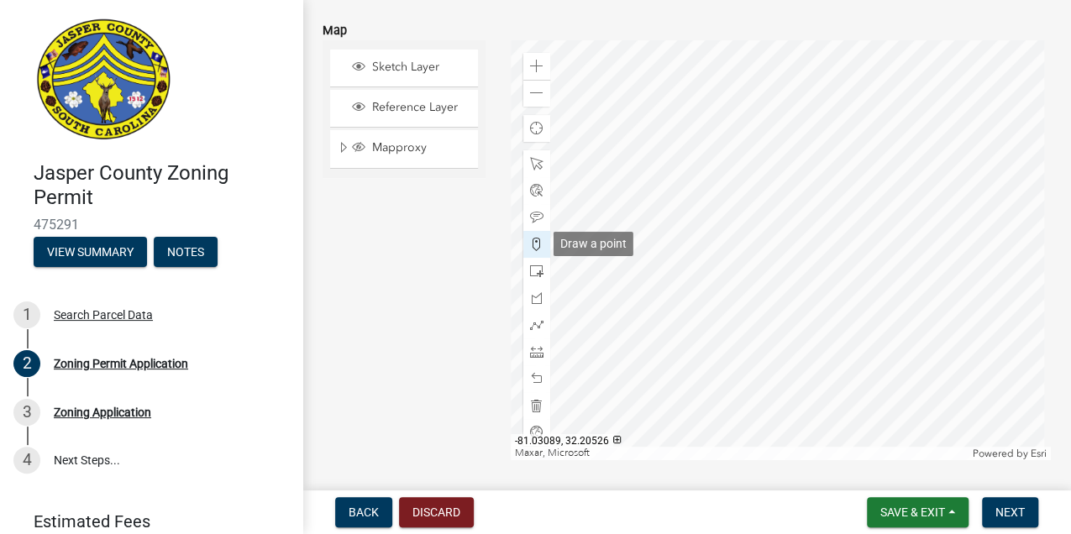
click at [538, 249] on span at bounding box center [536, 244] width 13 height 13
click at [746, 260] on div at bounding box center [781, 250] width 540 height 420
click at [753, 245] on div at bounding box center [781, 250] width 540 height 420
click at [755, 245] on div at bounding box center [781, 250] width 540 height 420
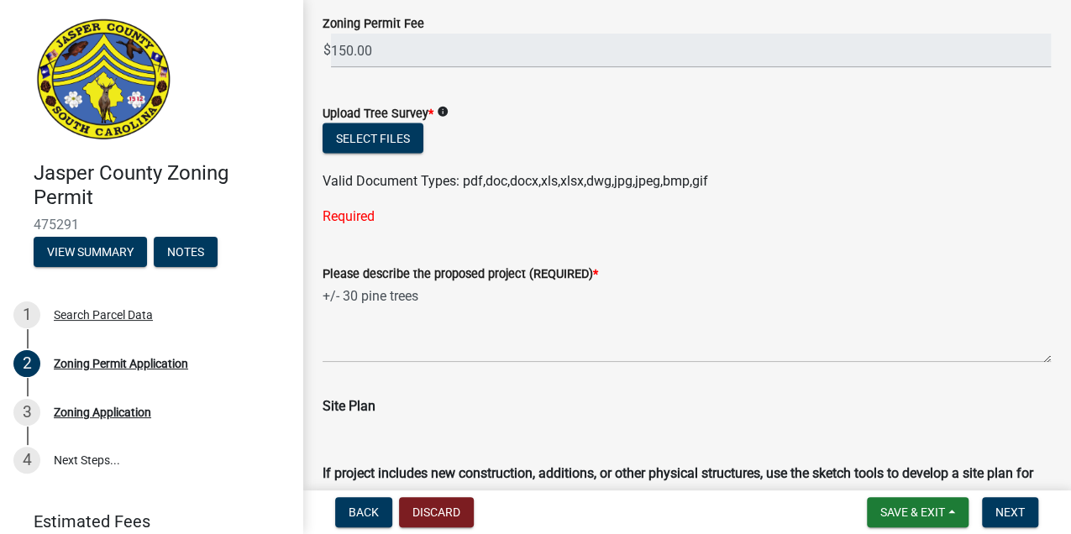
scroll to position [1730, 0]
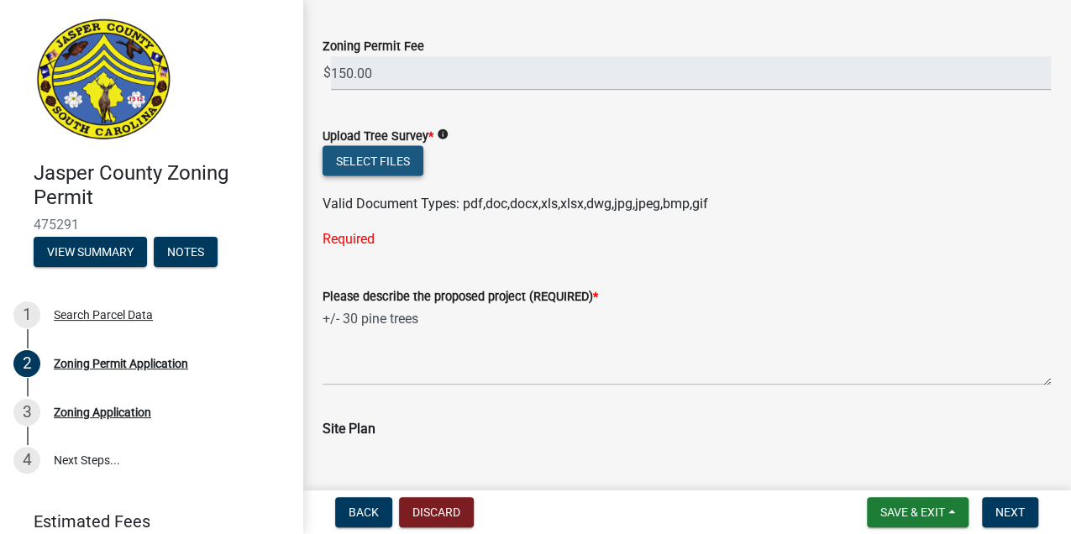
click at [409, 163] on button "Select files" at bounding box center [373, 161] width 101 height 30
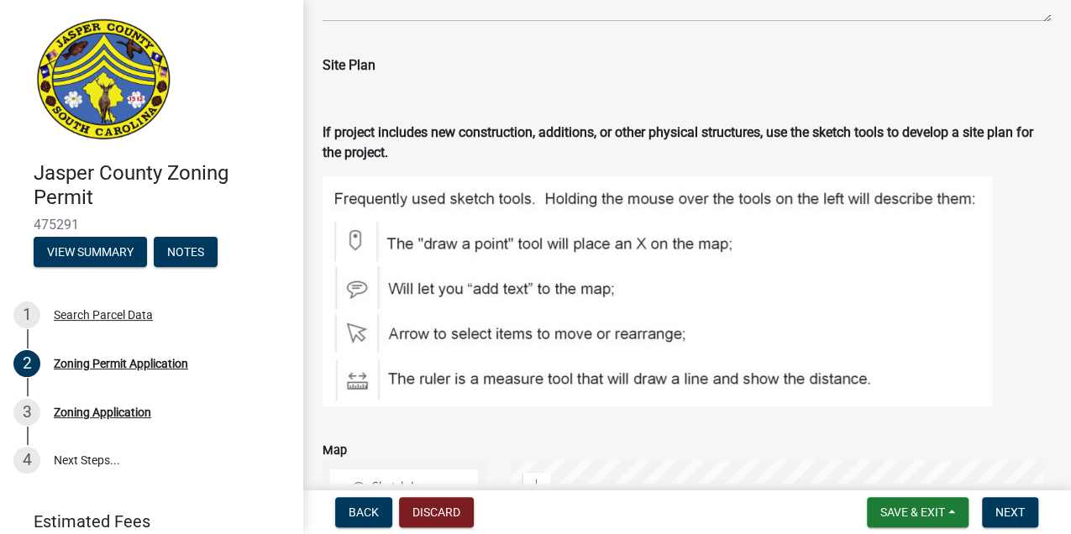
scroll to position [2346, 0]
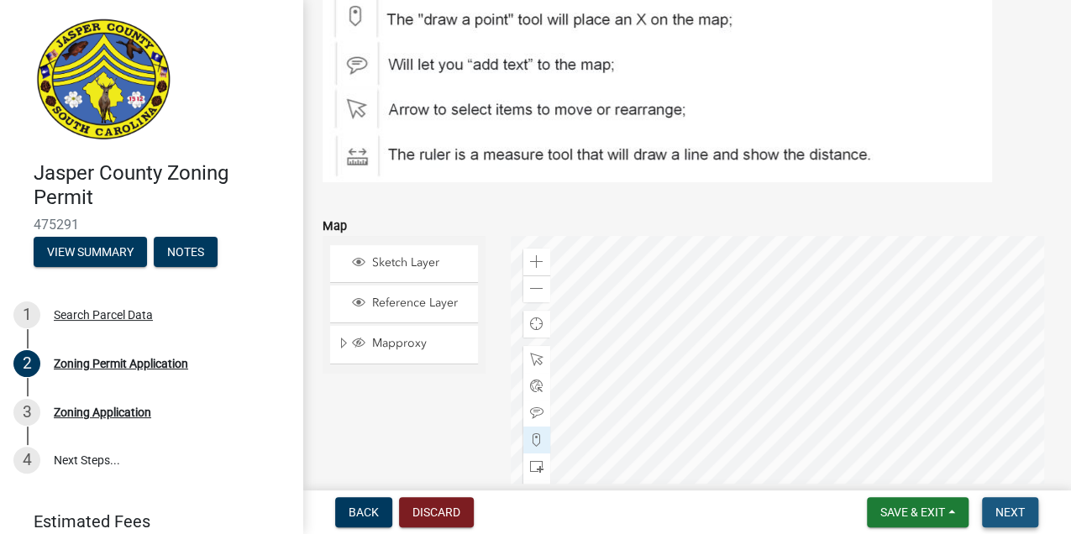
click at [1011, 506] on span "Next" at bounding box center [1009, 512] width 29 height 13
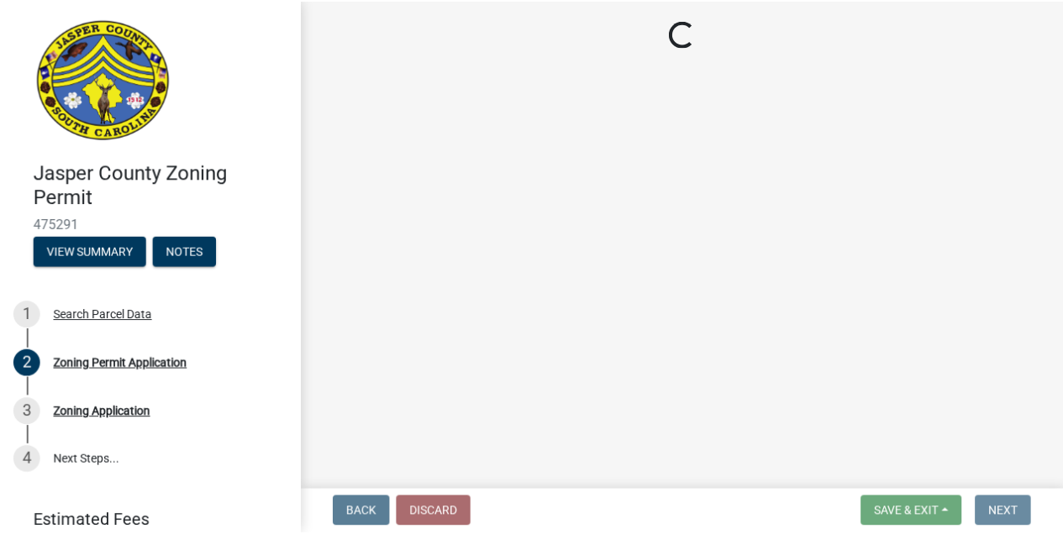
scroll to position [0, 0]
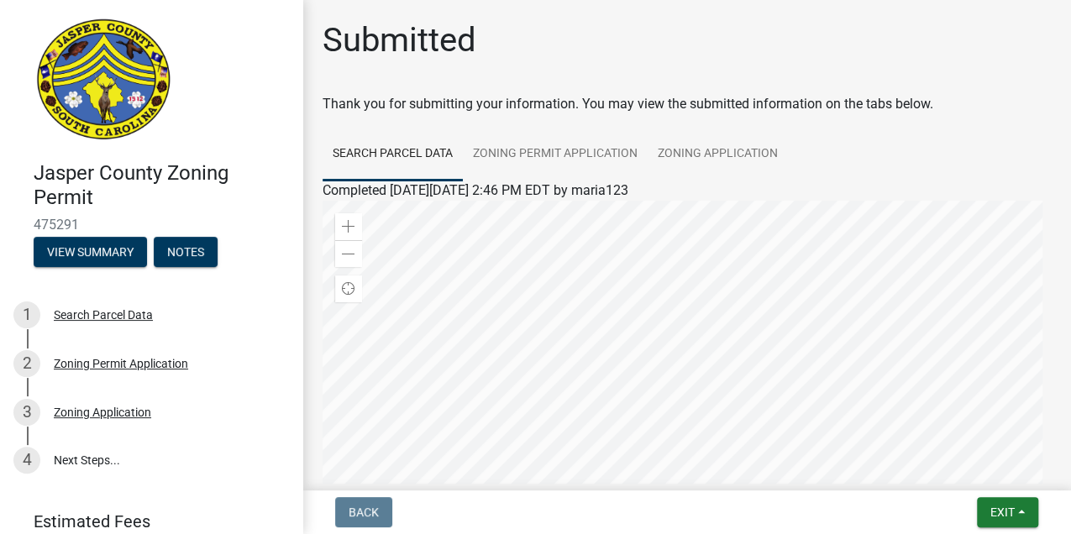
click at [659, 234] on div at bounding box center [687, 411] width 728 height 420
click at [995, 509] on span "Exit" at bounding box center [1002, 512] width 24 height 13
click at [990, 477] on button "Save & Exit" at bounding box center [972, 469] width 134 height 40
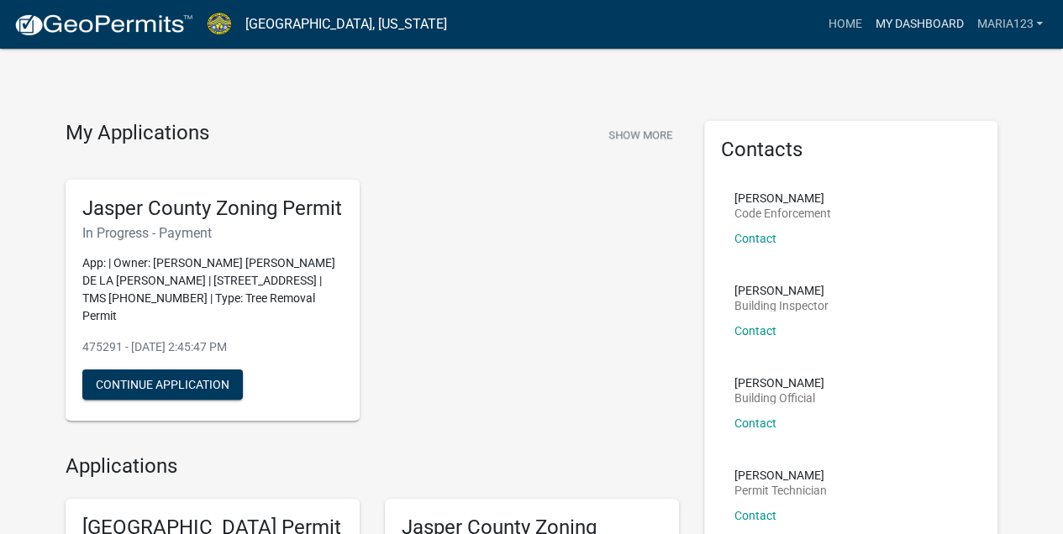
click at [943, 19] on link "My Dashboard" at bounding box center [919, 24] width 102 height 32
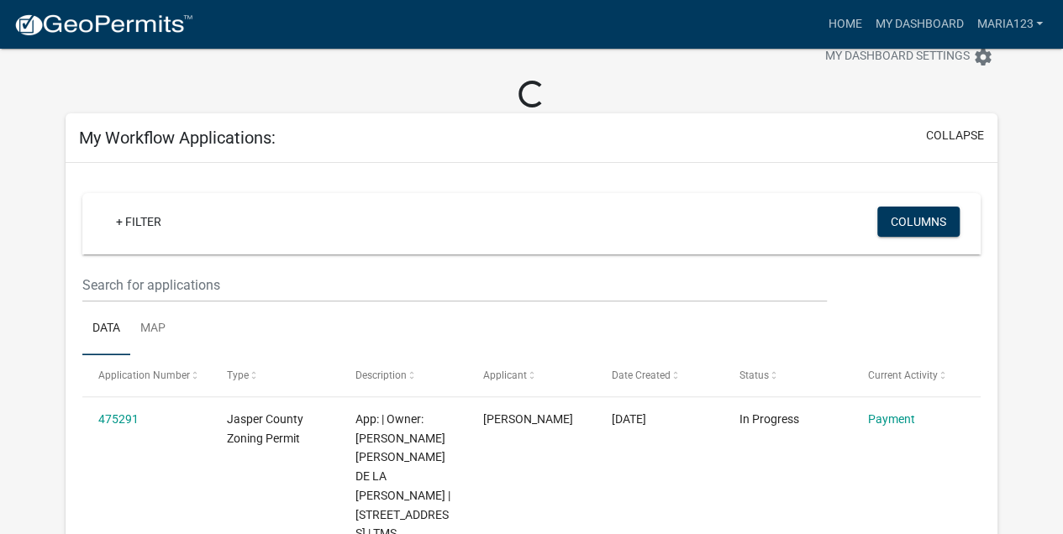
scroll to position [112, 0]
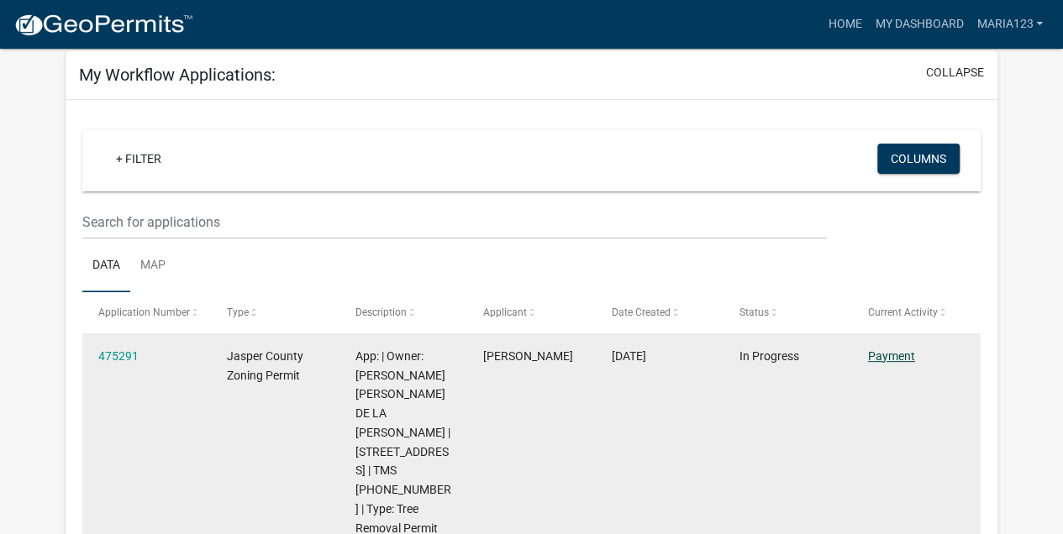
click at [880, 360] on link "Payment" at bounding box center [891, 355] width 47 height 13
